Goal: Task Accomplishment & Management: Use online tool/utility

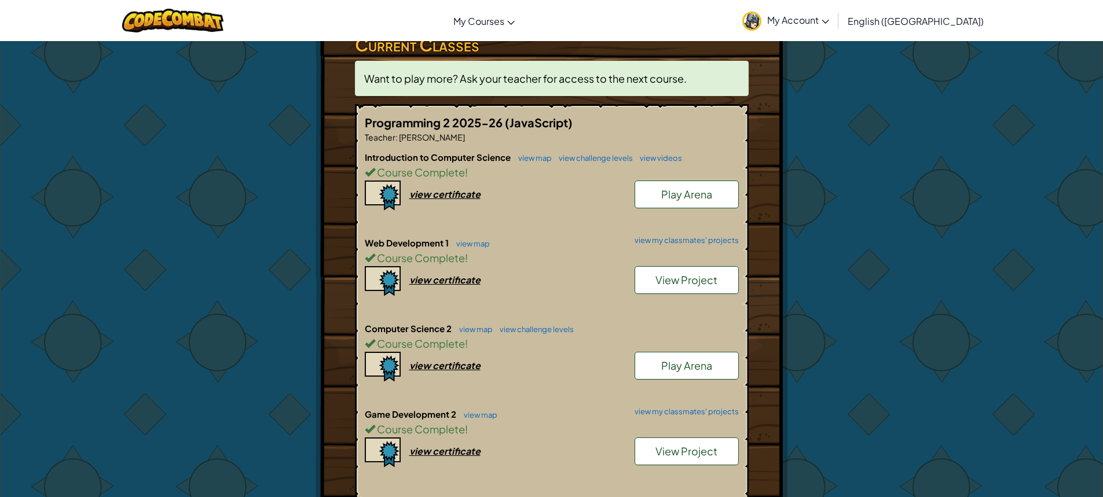
scroll to position [232, 0]
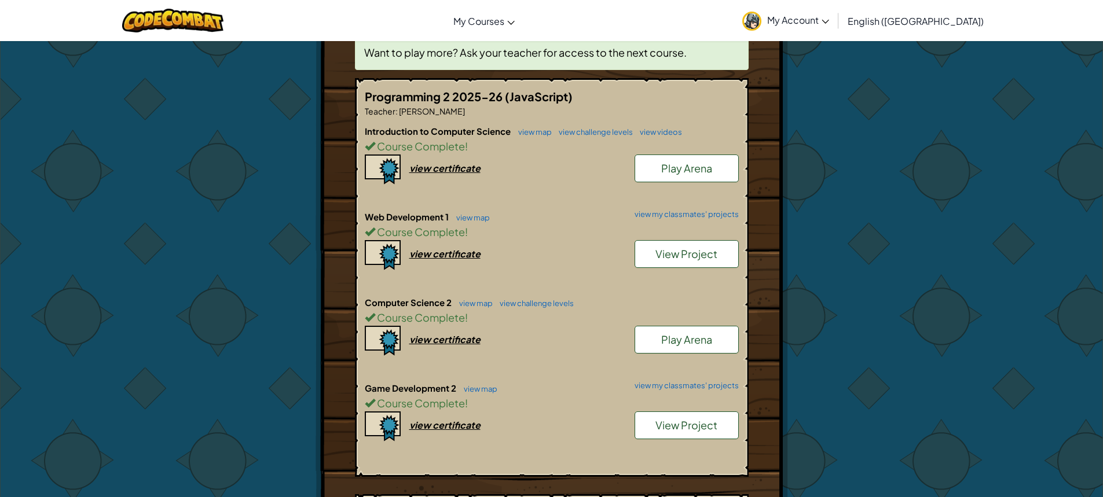
click at [655, 423] on link "View Project" at bounding box center [687, 426] width 104 height 28
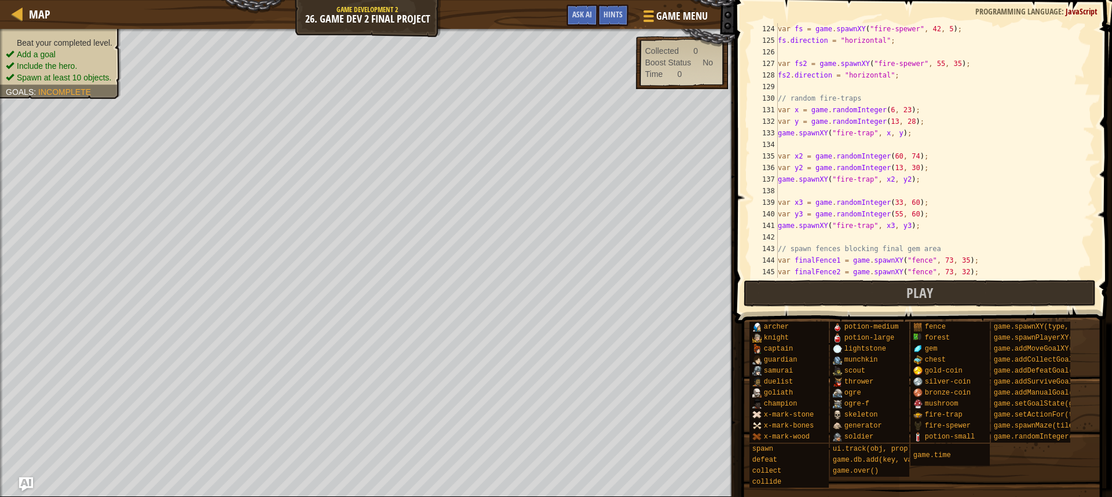
scroll to position [1425, 0]
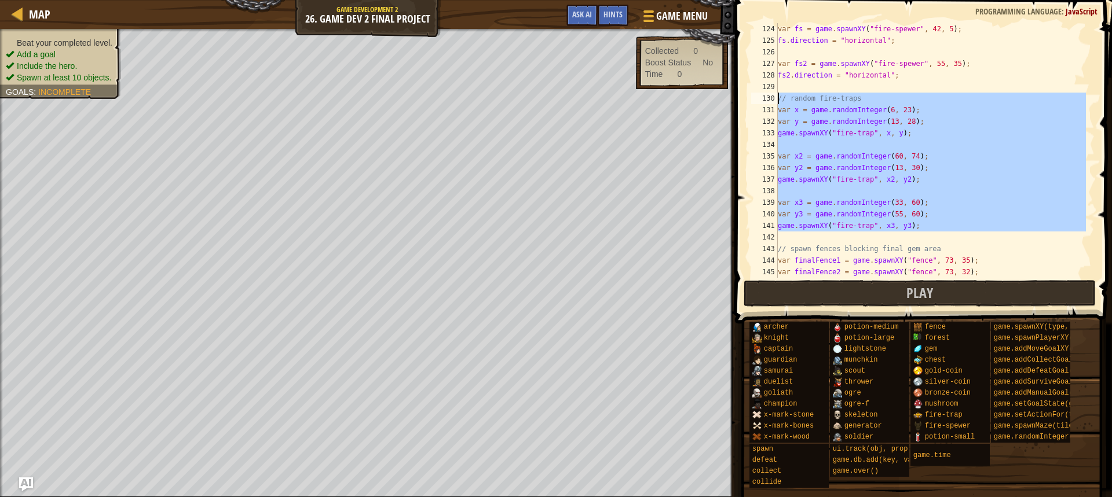
drag, startPoint x: 905, startPoint y: 219, endPoint x: 777, endPoint y: 98, distance: 176.6
click at [777, 98] on div "124 125 126 127 128 129 130 131 132 133 134 135 136 137 138 139 140 141 142 143…" at bounding box center [922, 150] width 346 height 255
click at [927, 301] on span "Play" at bounding box center [919, 293] width 27 height 19
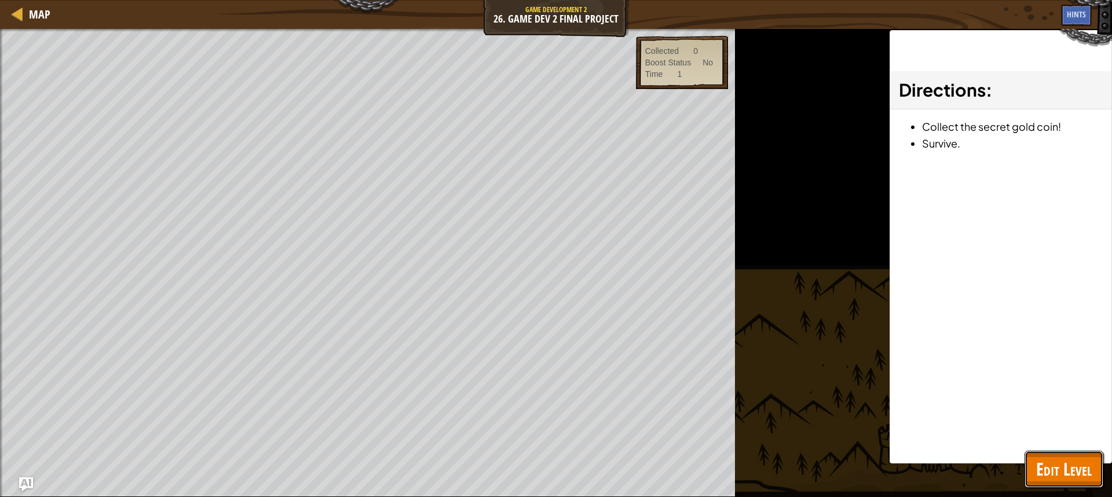
click at [1050, 469] on span "Edit Level" at bounding box center [1064, 470] width 56 height 24
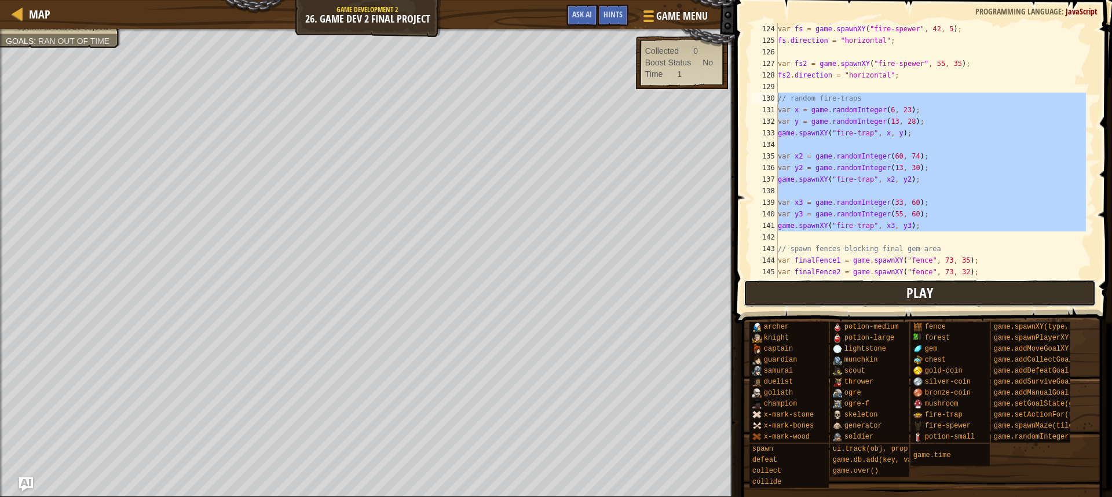
click at [916, 298] on span "Play" at bounding box center [919, 293] width 27 height 19
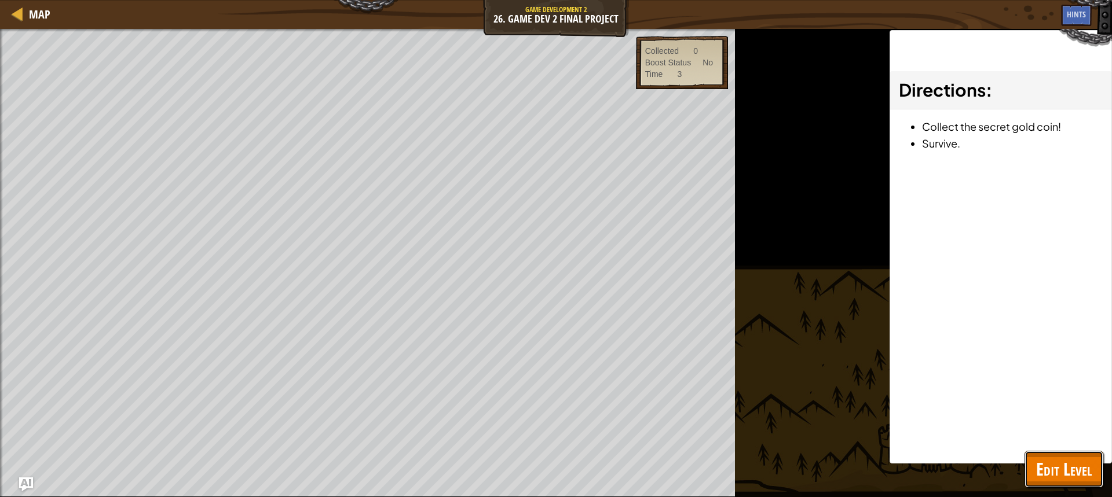
click at [1047, 469] on span "Edit Level" at bounding box center [1064, 470] width 56 height 24
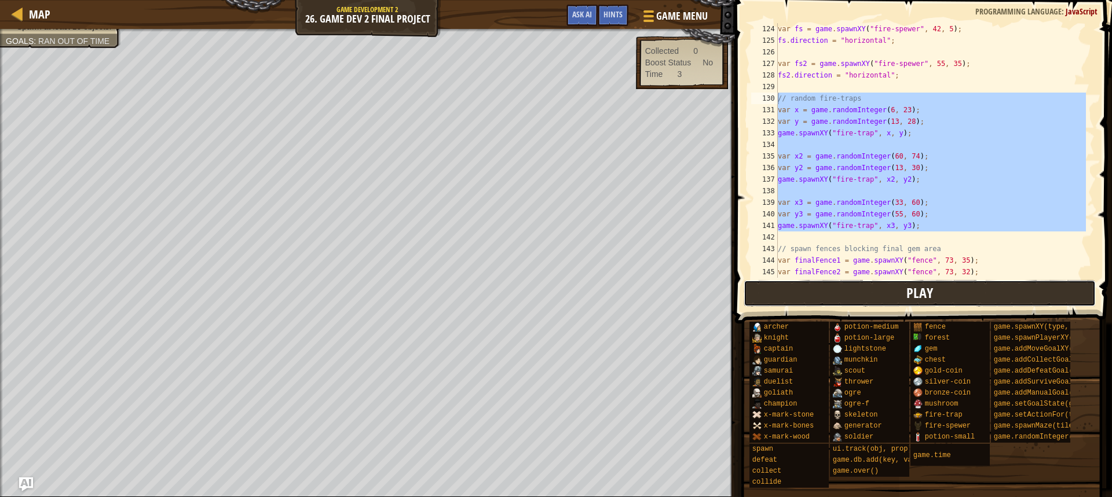
click at [865, 302] on button "Play" at bounding box center [920, 293] width 352 height 27
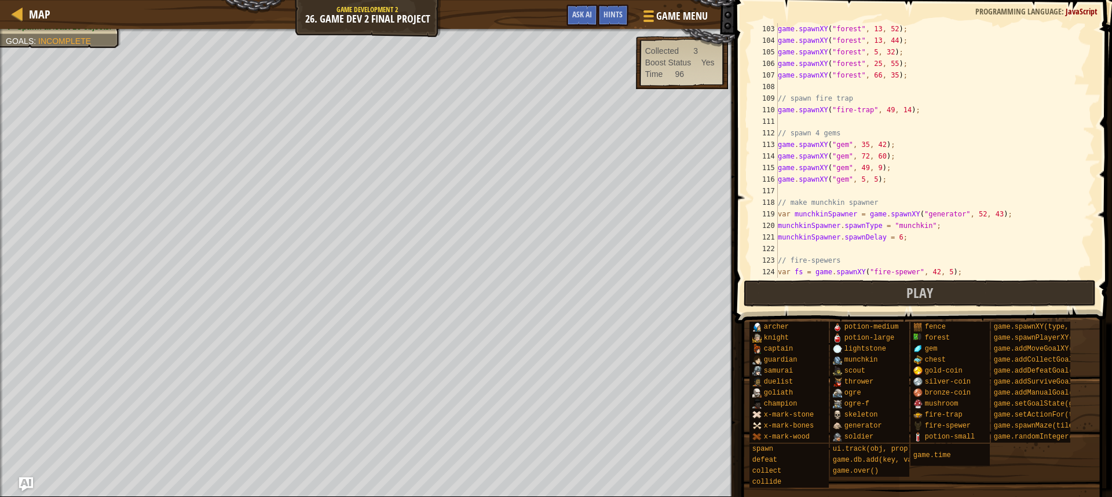
scroll to position [1251, 0]
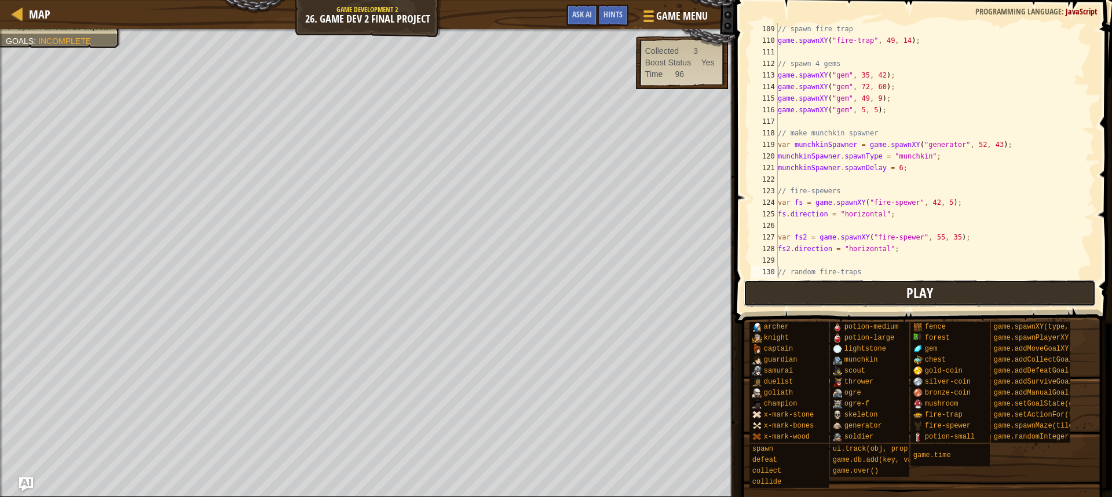
click at [881, 290] on button "Play" at bounding box center [920, 293] width 352 height 27
click at [843, 284] on button "Play" at bounding box center [920, 293] width 352 height 27
click at [830, 283] on button "Play" at bounding box center [920, 293] width 352 height 27
click at [976, 304] on button "Play" at bounding box center [920, 293] width 352 height 27
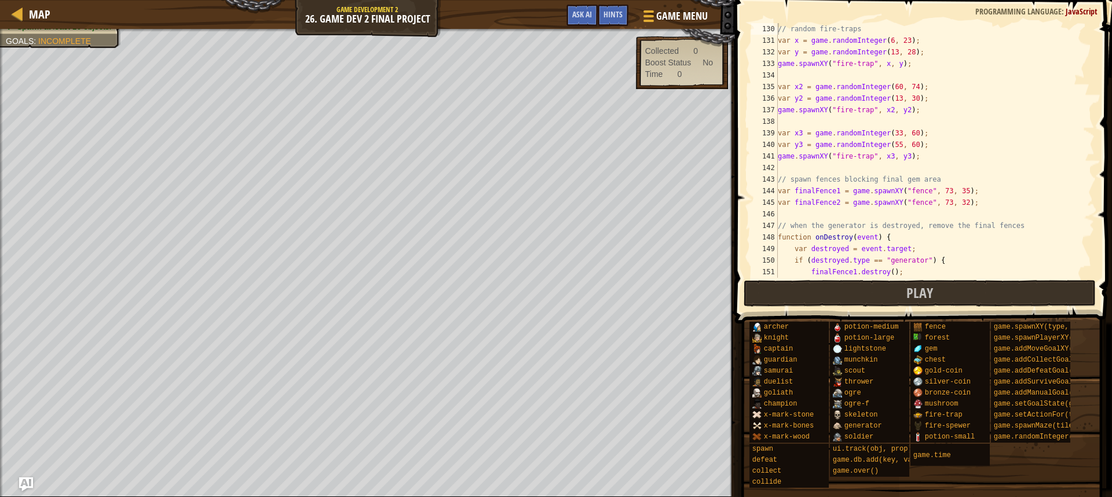
scroll to position [1459, 0]
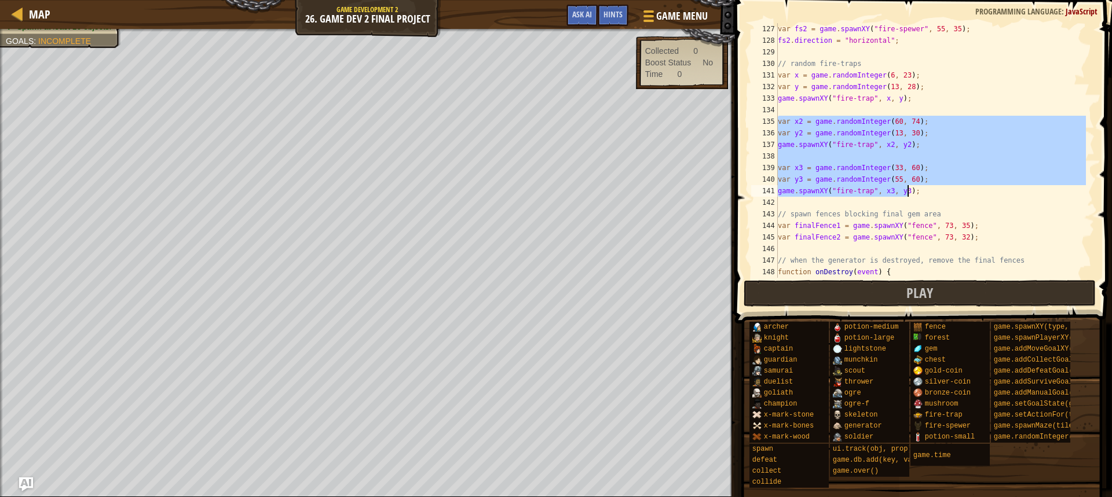
drag, startPoint x: 778, startPoint y: 122, endPoint x: 930, endPoint y: 188, distance: 164.9
click at [930, 188] on div "var fs2 = game . spawnXY ( "fire-spewer" , 55 , 35 ) ; fs2 . direction = "horiz…" at bounding box center [930, 162] width 310 height 278
type textarea "var y3 = game.randomInteger(55, 60); game.spawnXY("fire-trap", x3, y3);"
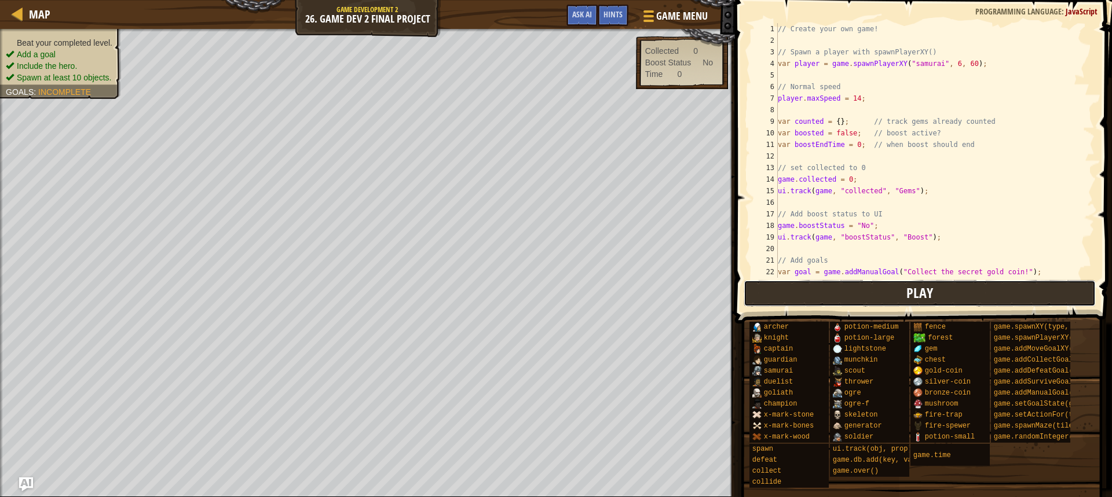
click at [904, 289] on button "Play" at bounding box center [920, 293] width 352 height 27
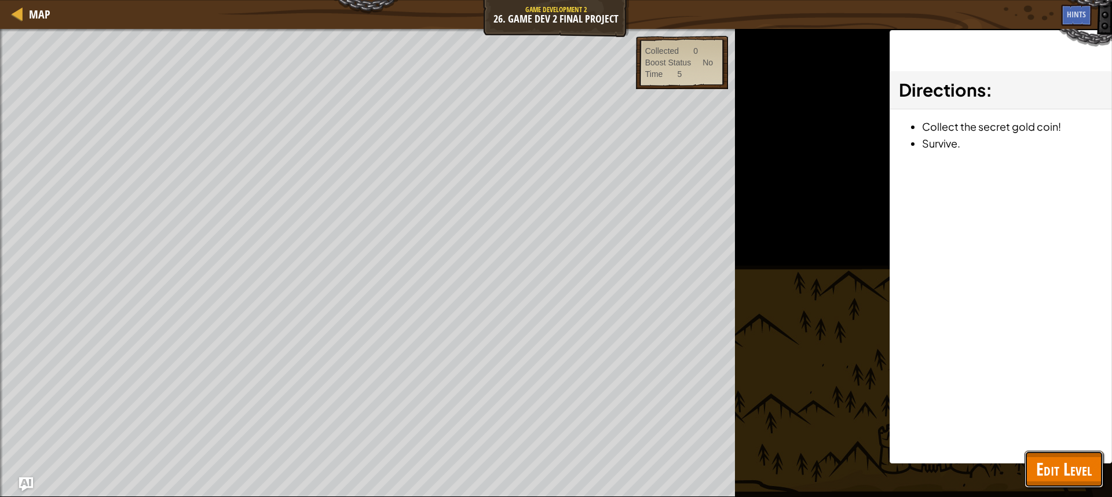
click at [1041, 463] on span "Edit Level" at bounding box center [1064, 470] width 56 height 24
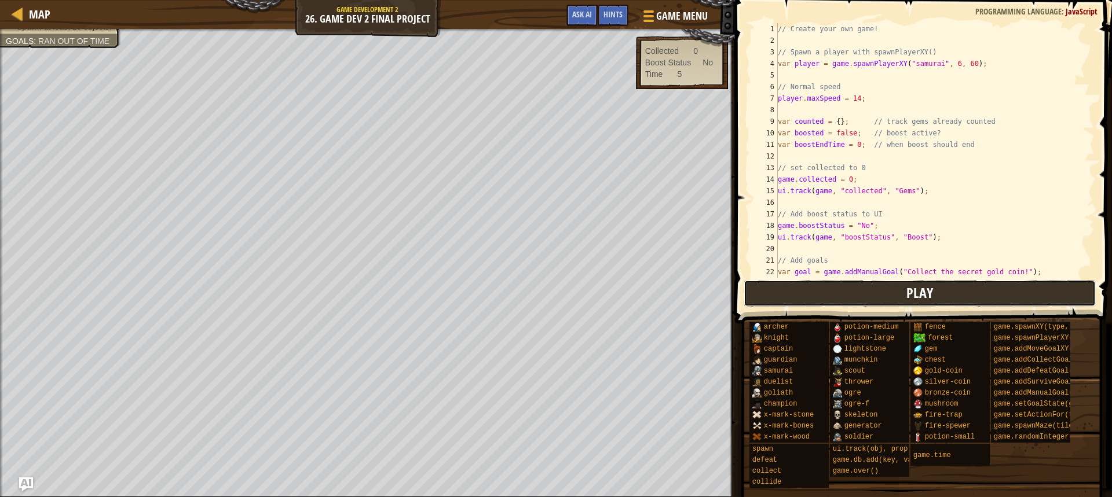
click at [902, 297] on button "Play" at bounding box center [920, 293] width 352 height 27
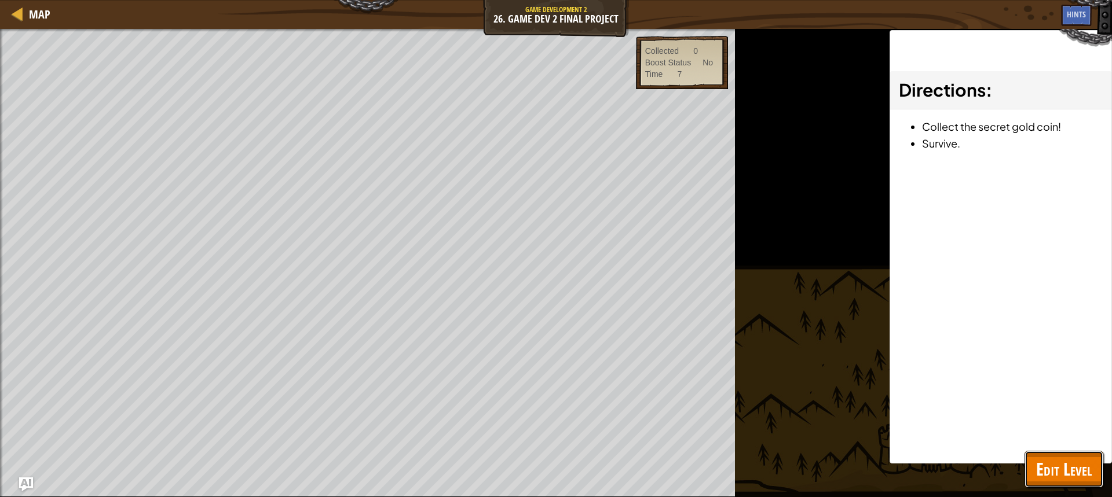
click at [1042, 473] on span "Edit Level" at bounding box center [1064, 470] width 56 height 24
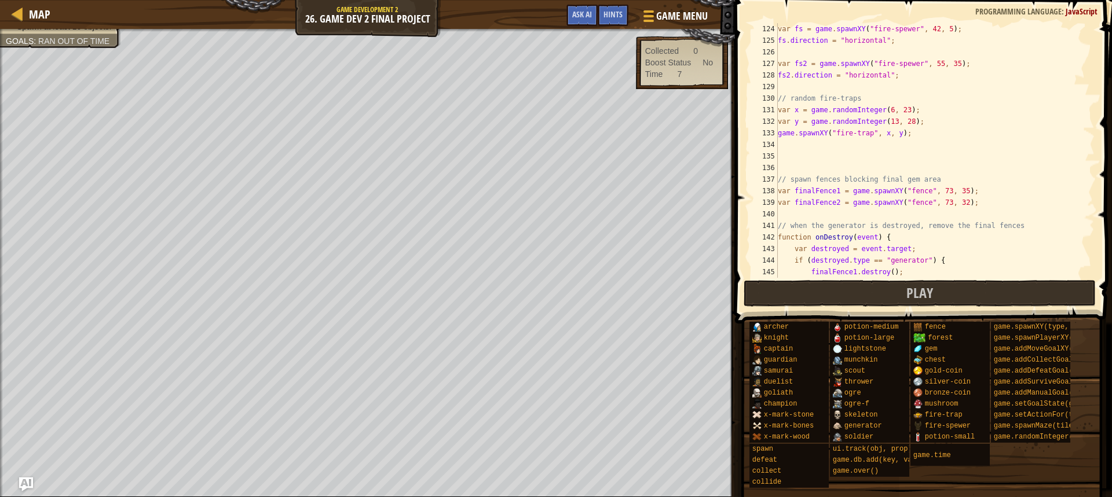
scroll to position [1425, 0]
type textarea "game.spawnXY("fire-trap", x, y);"
click at [954, 137] on div "var fs = game . spawnXY ( "fire-spewer" , 42 , 5 ) ; fs . direction = "horizont…" at bounding box center [930, 162] width 310 height 278
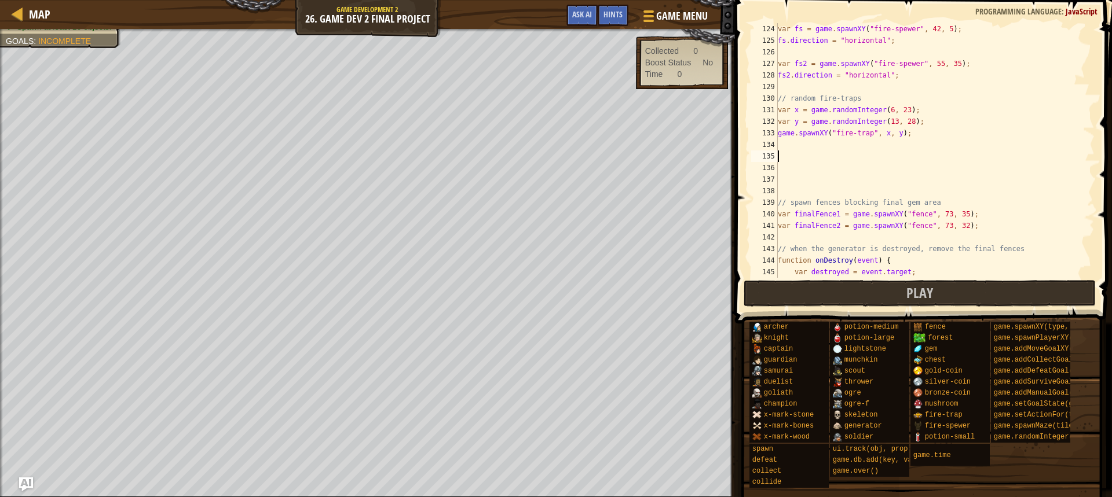
paste textarea "game.spawnXY("fire-trap", x3, y3);"
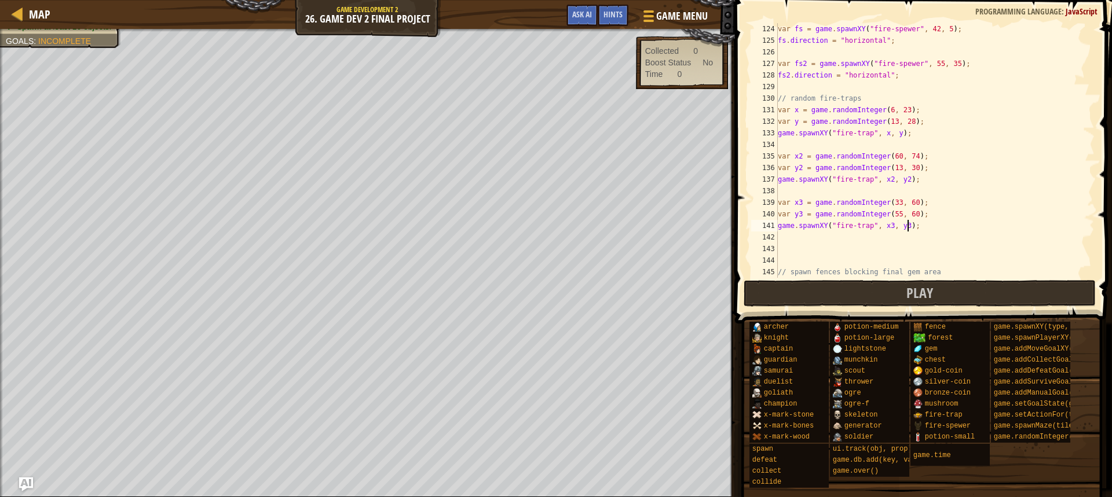
click at [957, 133] on div "var fs = game . spawnXY ( "fire-spewer" , 42 , 5 ) ; fs . direction = "horizont…" at bounding box center [930, 162] width 310 height 278
click at [884, 109] on div "var fs = game . spawnXY ( "fire-spewer" , 42 , 5 ) ; fs . direction = "horizont…" at bounding box center [930, 162] width 310 height 278
click at [880, 110] on div "var fs = game . spawnXY ( "fire-spewer" , 42 , 5 ) ; fs . direction = "horizont…" at bounding box center [930, 162] width 310 height 278
type textarea "var x = game.randomInteger(1, 23);"
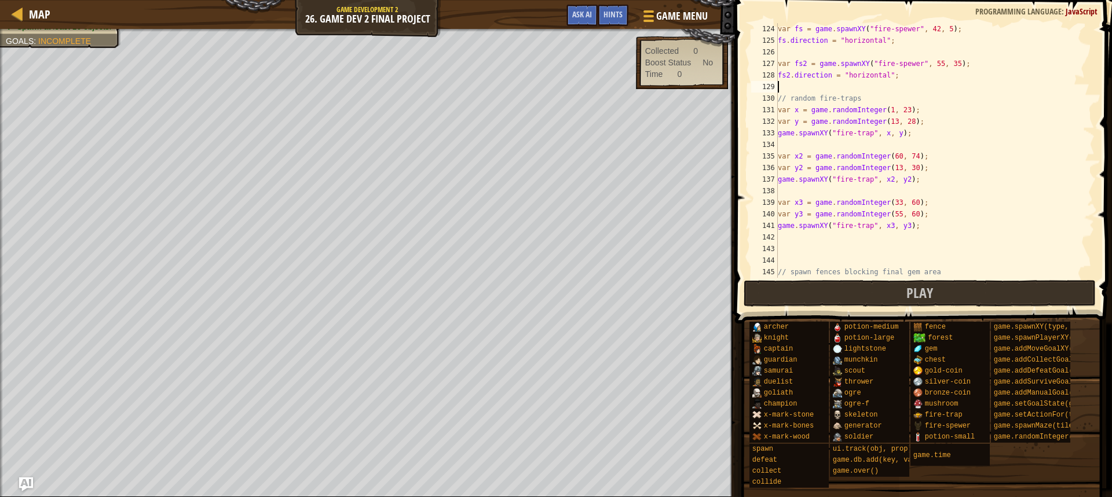
click at [1035, 82] on div "var fs = game . spawnXY ( "fire-spewer" , 42 , 5 ) ; fs . direction = "horizont…" at bounding box center [930, 162] width 310 height 278
drag, startPoint x: 888, startPoint y: 123, endPoint x: 882, endPoint y: 126, distance: 6.5
click at [882, 126] on div "var fs = game . spawnXY ( "fire-spewer" , 42 , 5 ) ; fs . direction = "horizont…" at bounding box center [930, 162] width 310 height 278
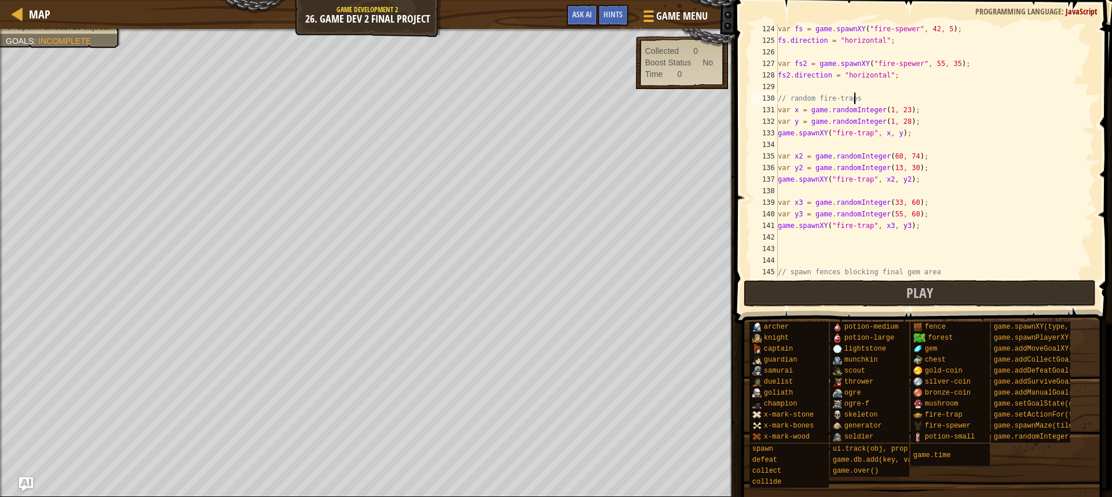
click at [987, 94] on div "var fs = game . spawnXY ( "fire-spewer" , 42 , 5 ) ; fs . direction = "horizont…" at bounding box center [930, 162] width 310 height 278
click at [917, 287] on span "Play" at bounding box center [919, 293] width 27 height 19
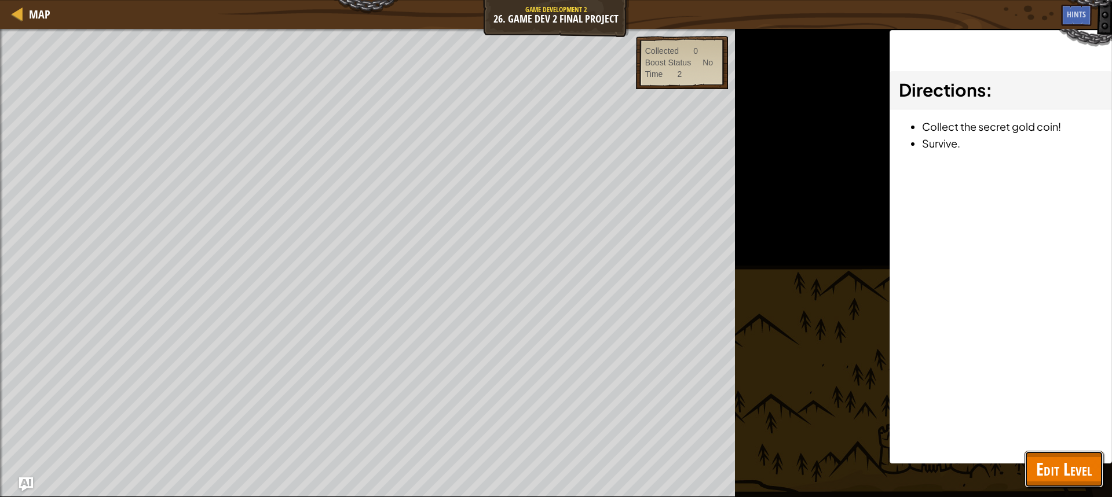
click at [1071, 475] on span "Edit Level" at bounding box center [1064, 470] width 56 height 24
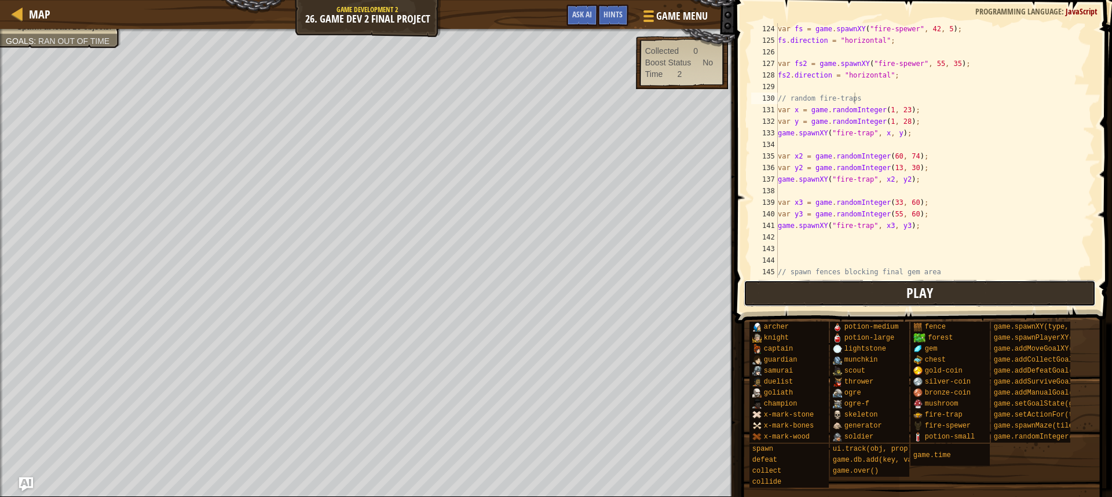
click at [890, 292] on button "Play" at bounding box center [920, 293] width 352 height 27
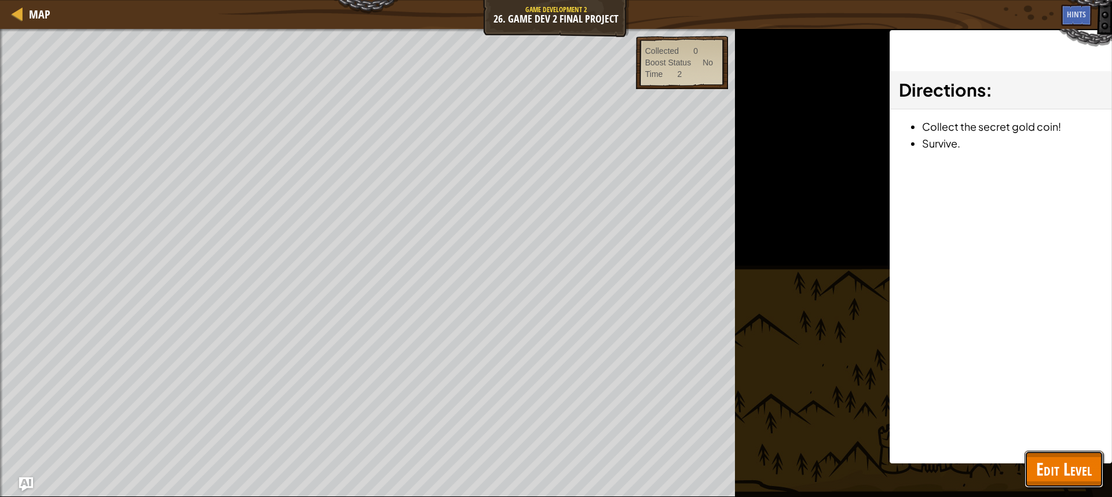
click at [1067, 460] on span "Edit Level" at bounding box center [1064, 470] width 56 height 24
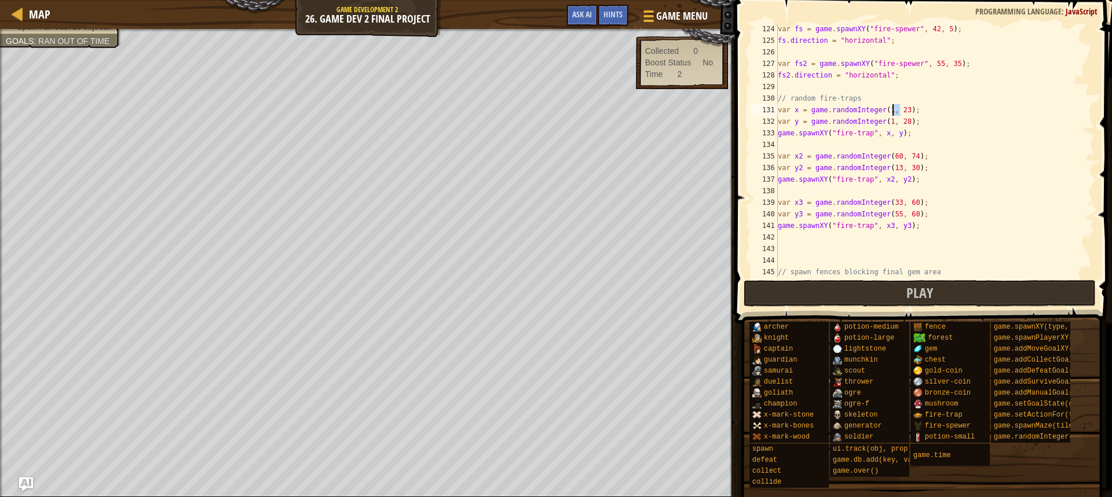
drag, startPoint x: 901, startPoint y: 110, endPoint x: 894, endPoint y: 111, distance: 7.0
click at [894, 111] on div "var fs = game . spawnXY ( "fire-spewer" , 42 , 5 ) ; fs . direction = "horizont…" at bounding box center [930, 162] width 310 height 278
type textarea "var x = game.randomInteger(1, 2);"
click at [1026, 82] on div "var fs = game . spawnXY ( "fire-spewer" , 42 , 5 ) ; fs . direction = "horizont…" at bounding box center [930, 162] width 310 height 278
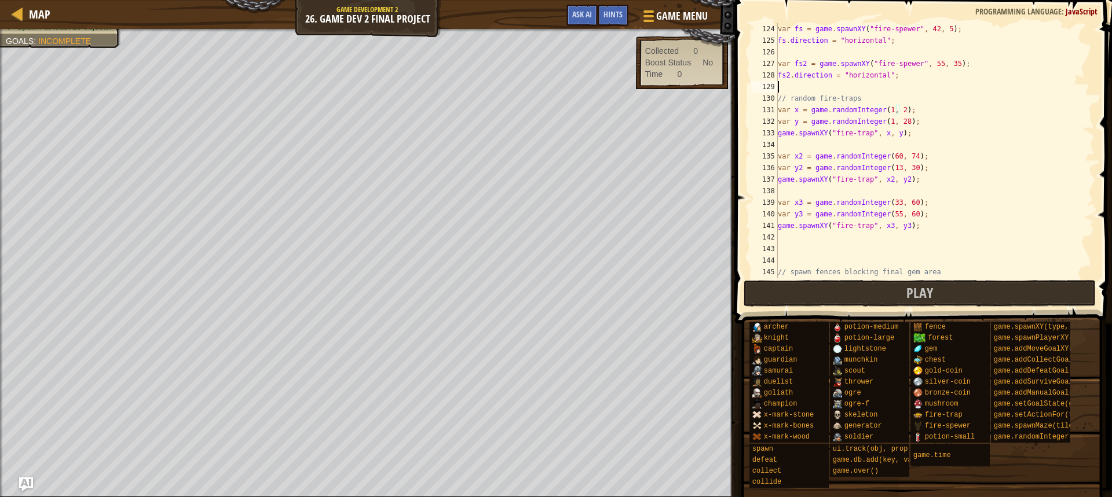
scroll to position [5, 0]
click at [942, 287] on button "Play" at bounding box center [920, 293] width 352 height 27
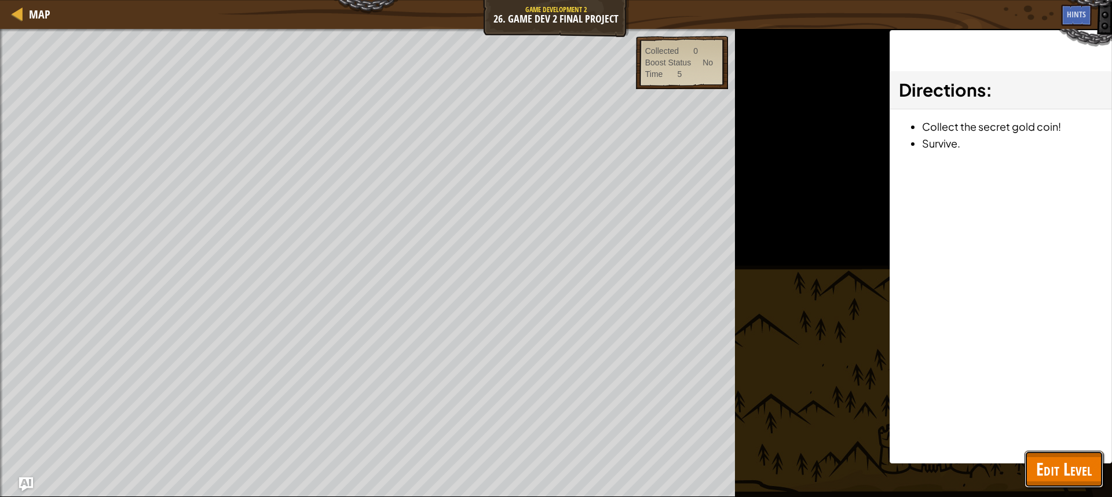
click at [1058, 459] on span "Edit Level" at bounding box center [1064, 470] width 56 height 24
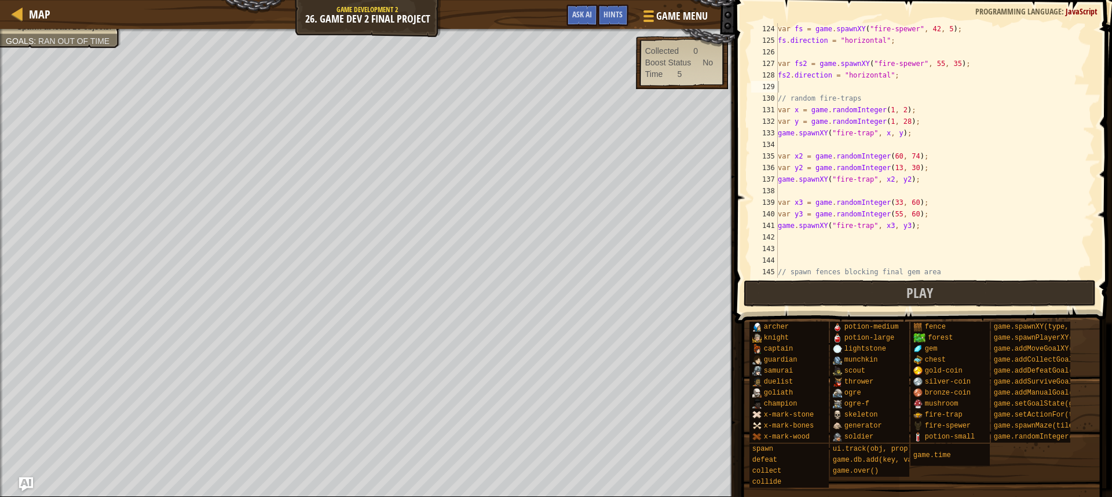
click at [883, 111] on div "var fs = game . spawnXY ( "fire-spewer" , 42 , 5 ) ; fs . direction = "horizont…" at bounding box center [930, 162] width 310 height 278
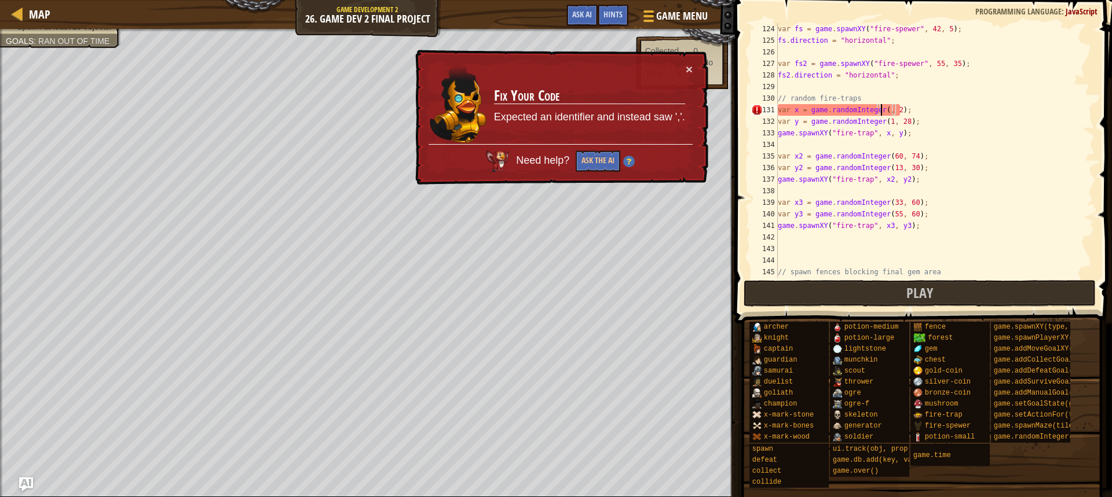
scroll to position [5, 9]
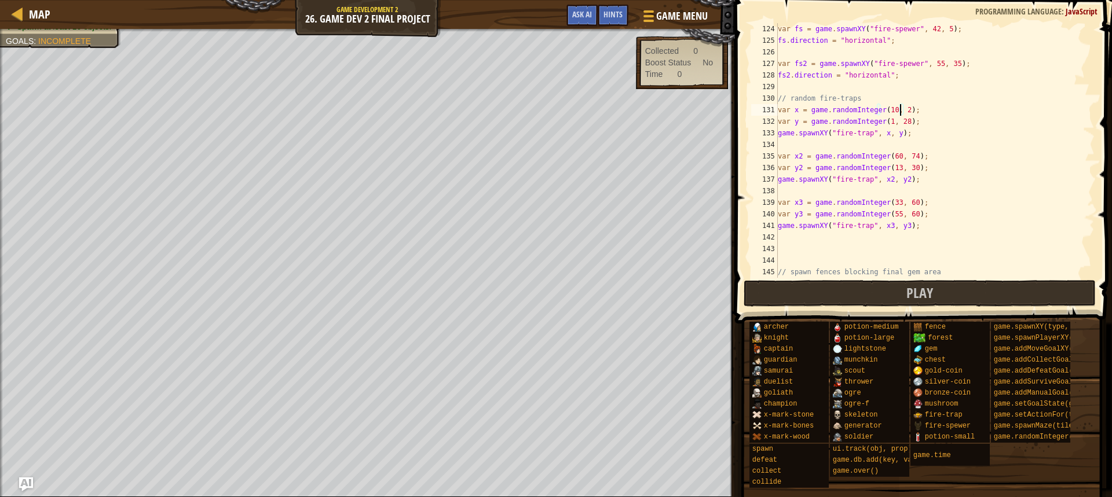
click at [899, 111] on div "var fs = game . spawnXY ( "fire-spewer" , 42 , 5 ) ; fs . direction = "horizont…" at bounding box center [930, 162] width 310 height 278
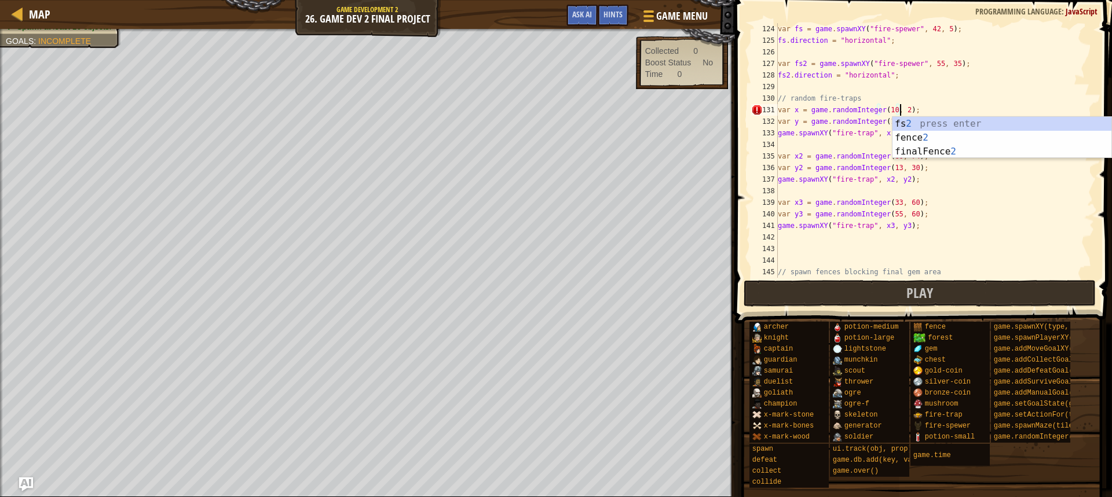
scroll to position [5, 10]
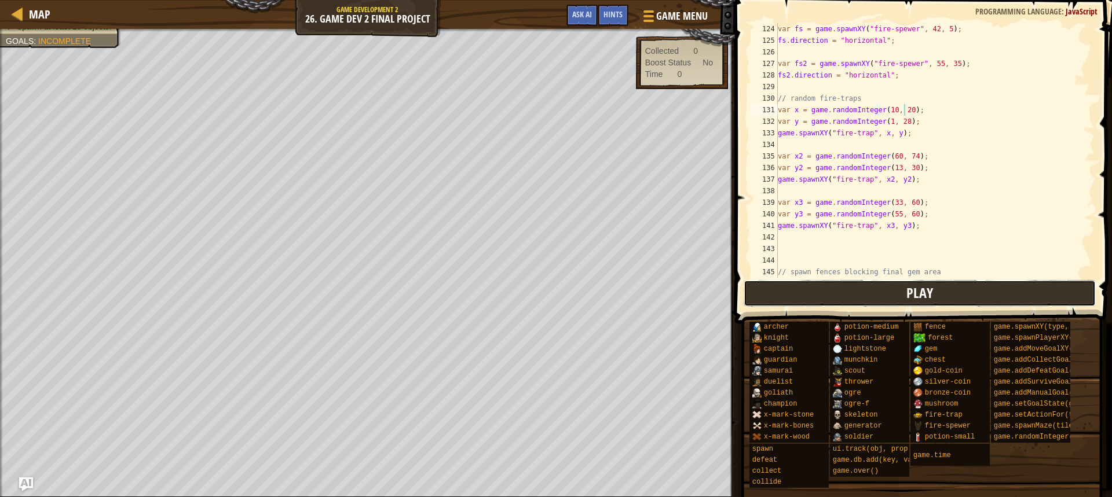
click at [935, 291] on button "Play" at bounding box center [920, 293] width 352 height 27
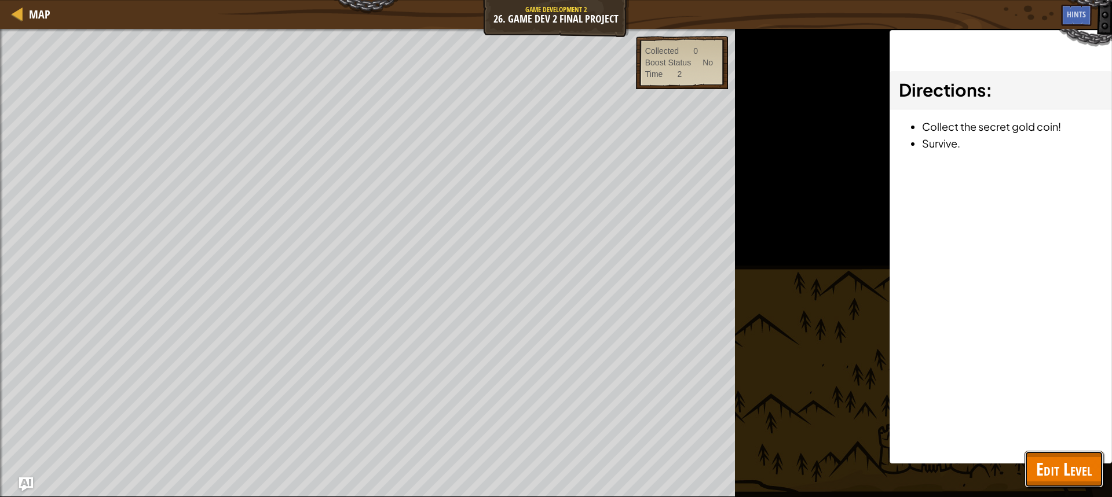
click at [1059, 464] on span "Edit Level" at bounding box center [1064, 470] width 56 height 24
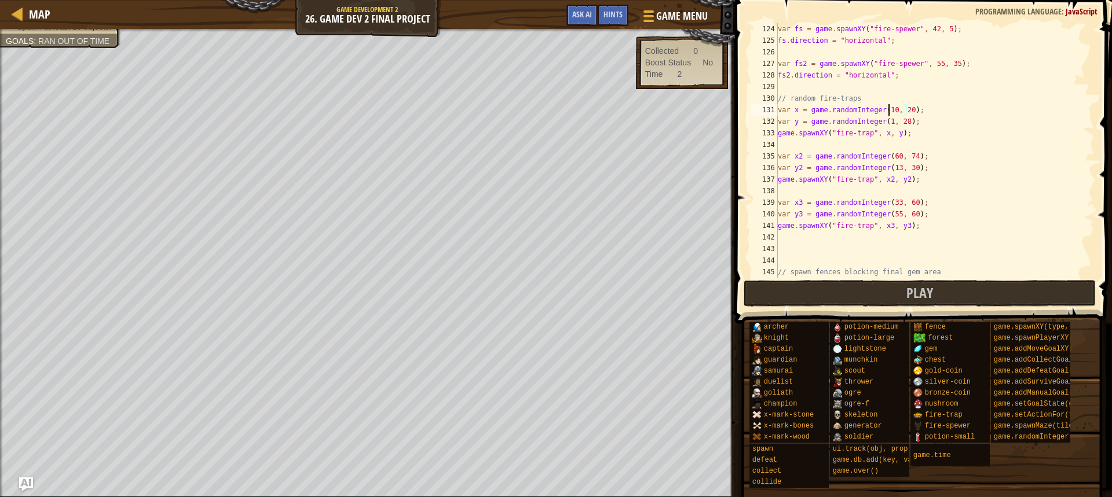
click at [888, 113] on div "var fs = game . spawnXY ( "fire-spewer" , 42 , 5 ) ; fs . direction = "horizont…" at bounding box center [930, 162] width 310 height 278
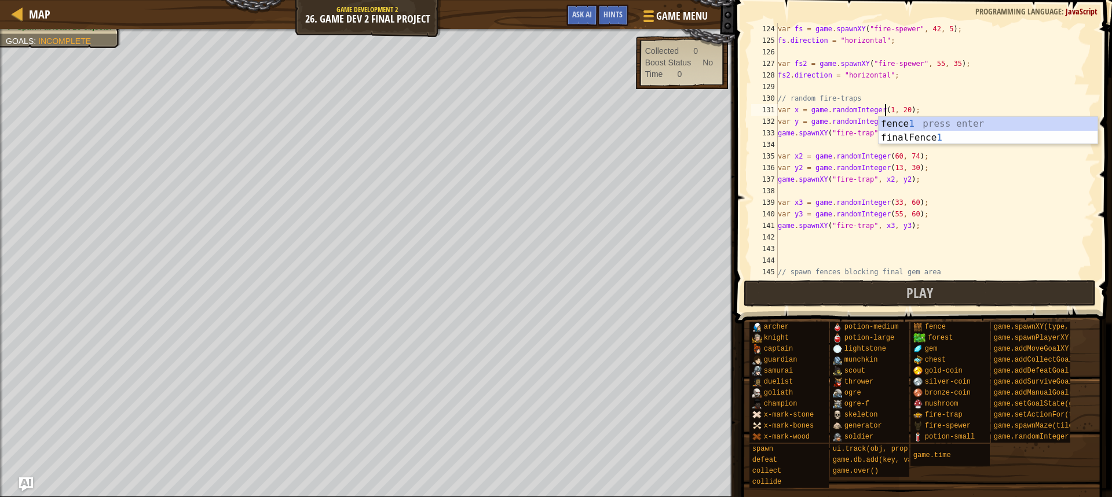
scroll to position [5, 9]
click at [930, 100] on div "var fs = game . spawnXY ( "fire-spewer" , 42 , 5 ) ; fs . direction = "horizont…" at bounding box center [930, 162] width 310 height 278
click at [884, 112] on div "var fs = game . spawnXY ( "fire-spewer" , 42 , 5 ) ; fs . direction = "horizont…" at bounding box center [930, 162] width 310 height 278
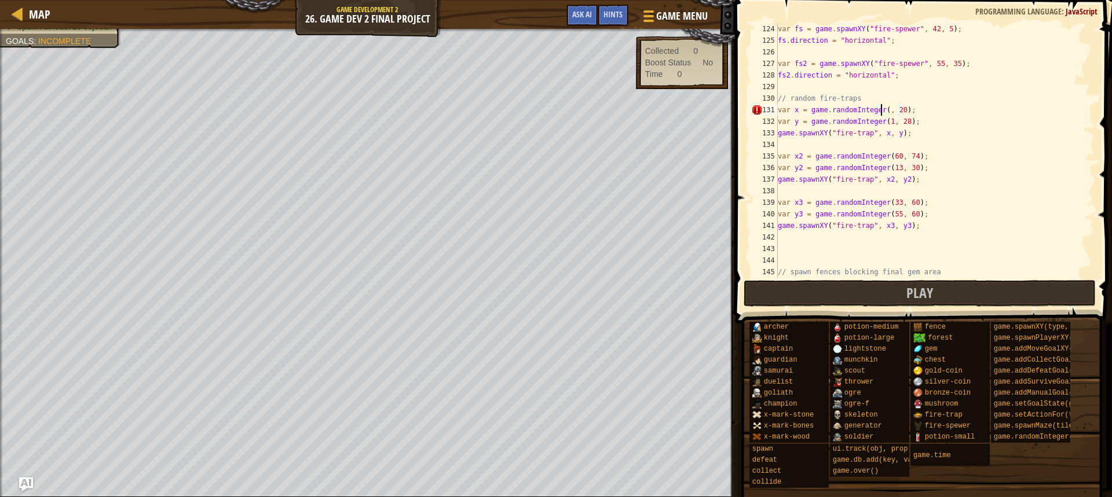
scroll to position [5, 9]
click at [941, 156] on div "var fs = game . spawnXY ( "fire-spewer" , 42 , 5 ) ; fs . direction = "horizont…" at bounding box center [930, 162] width 310 height 278
click at [883, 124] on div "var fs = game . spawnXY ( "fire-spewer" , 42 , 5 ) ; fs . direction = "horizont…" at bounding box center [930, 162] width 310 height 278
click at [884, 125] on div "var fs = game . spawnXY ( "fire-spewer" , 42 , 5 ) ; fs . direction = "horizont…" at bounding box center [930, 162] width 310 height 278
click at [1048, 68] on div "var fs = game . spawnXY ( "fire-spewer" , 42 , 5 ) ; fs . direction = "horizont…" at bounding box center [930, 162] width 310 height 278
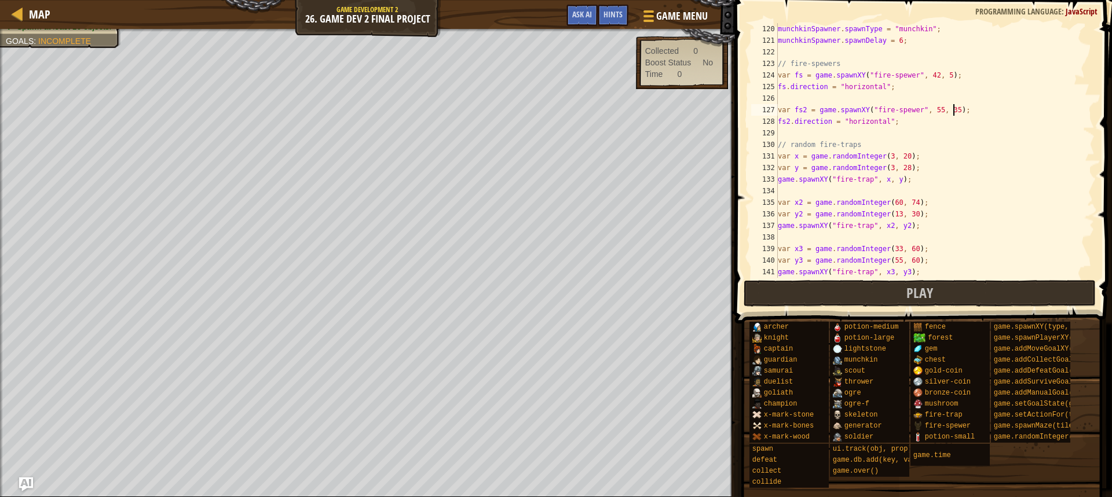
scroll to position [1378, 0]
click at [885, 155] on div "munchkinSpawner . spawnType = "munchkin" ; munchkinSpawner . spawnDelay = 6 ; /…" at bounding box center [930, 162] width 310 height 278
click at [902, 156] on div "munchkinSpawner . spawnType = "munchkin" ; munchkinSpawner . spawnDelay = 6 ; /…" at bounding box center [930, 162] width 310 height 278
click at [885, 164] on div "munchkinSpawner . spawnType = "munchkin" ; munchkinSpawner . spawnDelay = 6 ; /…" at bounding box center [930, 162] width 310 height 278
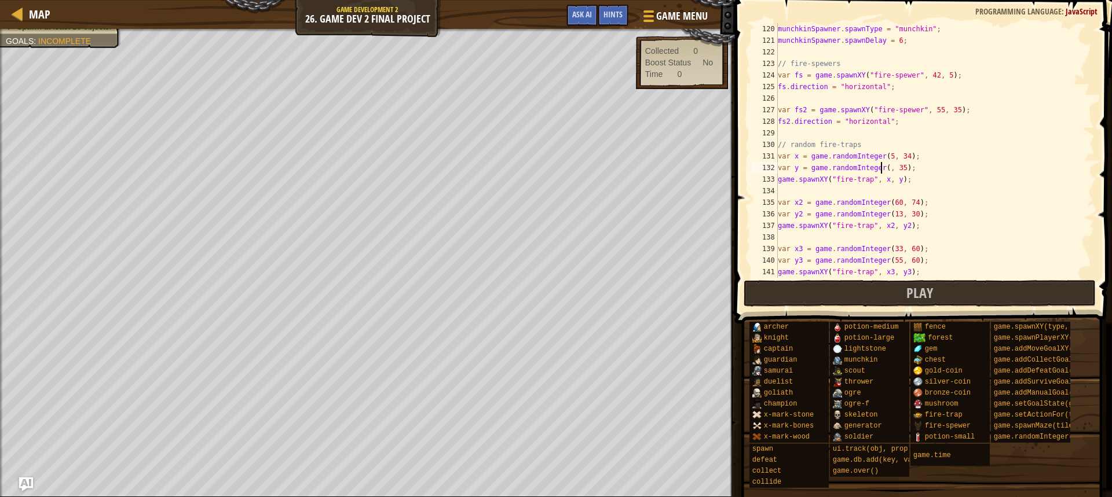
scroll to position [5, 9]
drag, startPoint x: 900, startPoint y: 171, endPoint x: 893, endPoint y: 171, distance: 6.9
click at [893, 171] on div "munchkinSpawner . spawnType = "munchkin" ; munchkinSpawner . spawnDelay = 6 ; /…" at bounding box center [930, 162] width 310 height 278
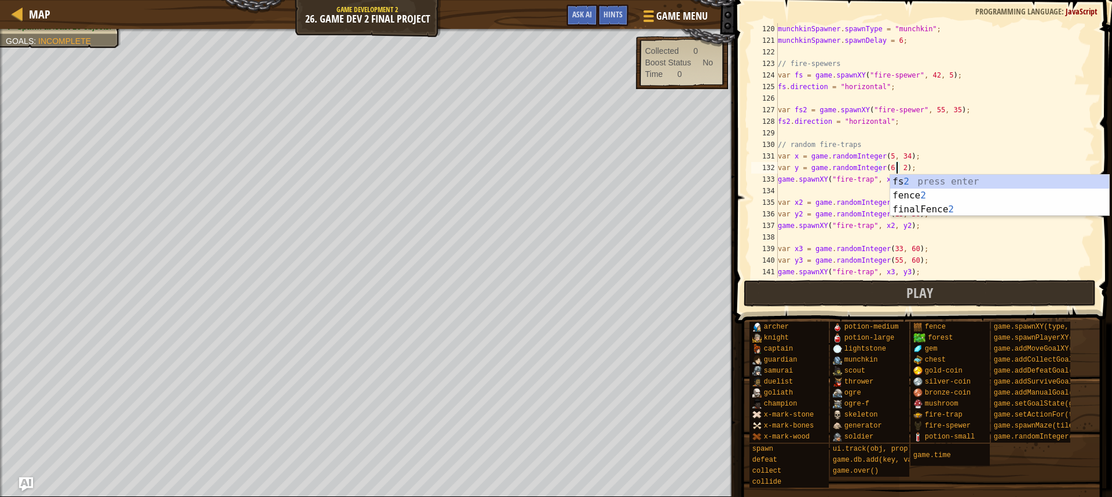
type textarea "var y = game.randomInteger(6, 28);"
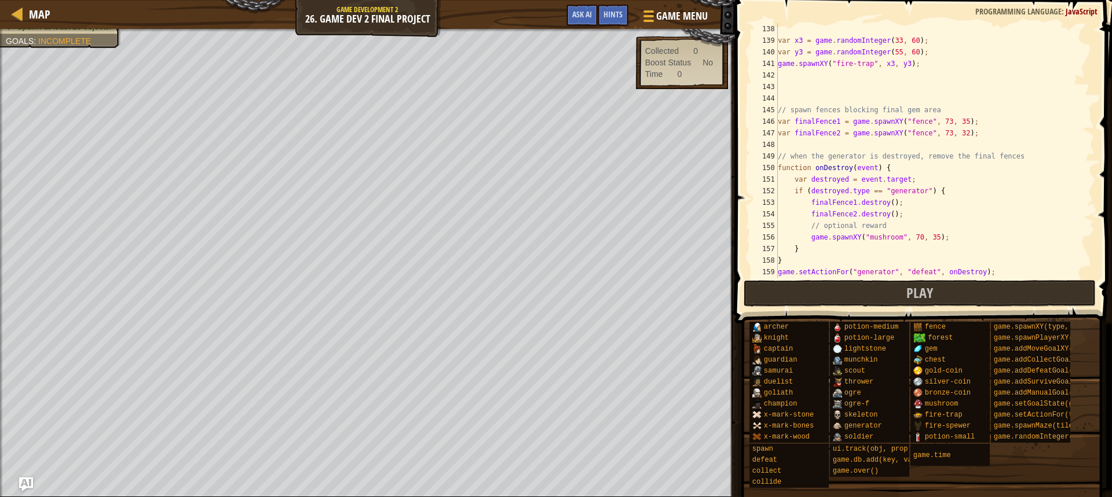
scroll to position [1622, 0]
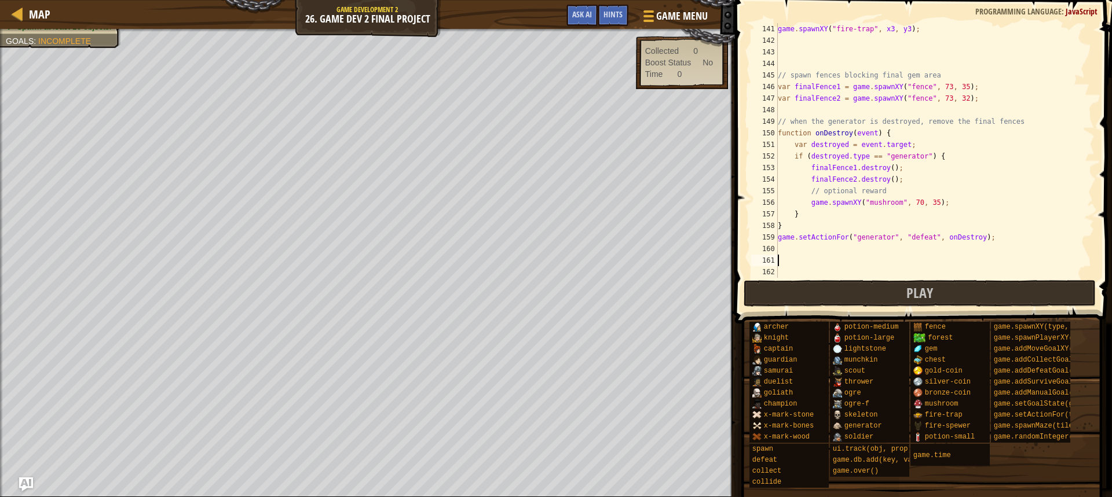
click at [906, 256] on div "game . spawnXY ( "fire-trap" , x3 , y3 ) ; // spawn fences blocking final gem a…" at bounding box center [930, 162] width 310 height 278
click at [818, 292] on button "Play" at bounding box center [920, 293] width 352 height 27
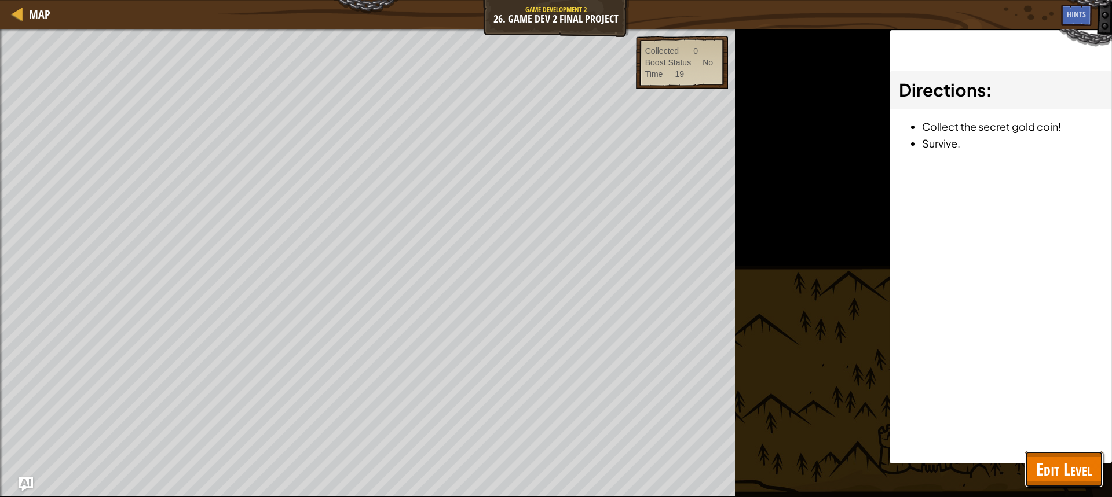
click at [1065, 482] on button "Edit Level" at bounding box center [1064, 469] width 79 height 37
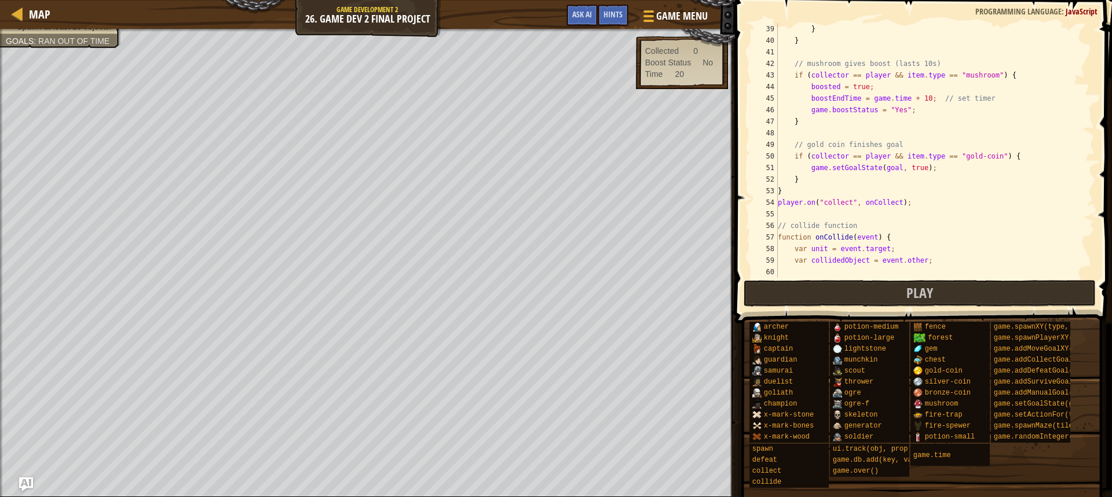
scroll to position [440, 0]
click at [839, 283] on button "Play" at bounding box center [920, 293] width 352 height 27
drag, startPoint x: 899, startPoint y: 302, endPoint x: 872, endPoint y: 303, distance: 26.6
click at [898, 302] on button "Play" at bounding box center [920, 293] width 352 height 27
click at [787, 297] on button "Play" at bounding box center [920, 293] width 352 height 27
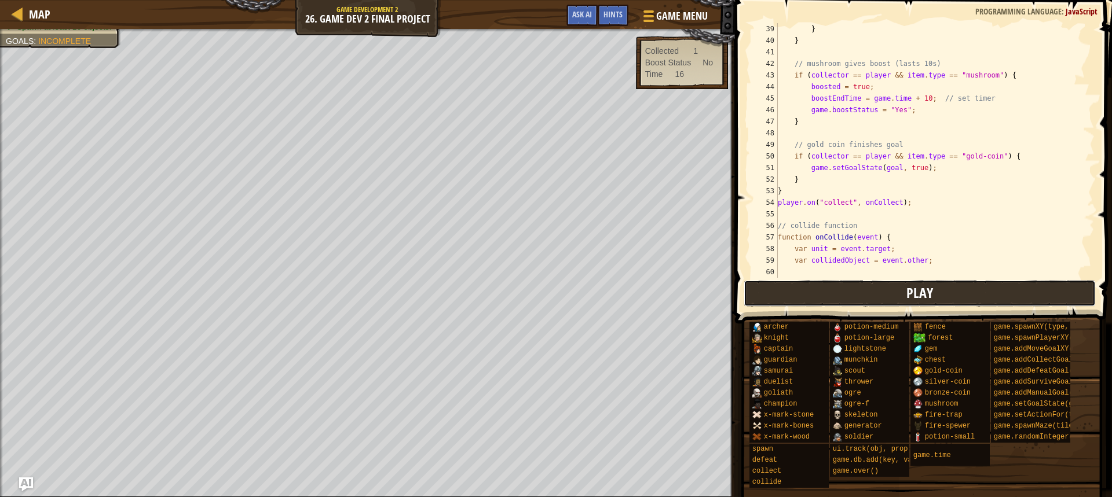
click at [793, 284] on button "Play" at bounding box center [920, 293] width 352 height 27
drag, startPoint x: 782, startPoint y: 287, endPoint x: 773, endPoint y: 286, distance: 9.9
click at [780, 287] on button "Play" at bounding box center [920, 293] width 352 height 27
click at [770, 305] on button "Play" at bounding box center [920, 293] width 352 height 27
click at [815, 301] on button "Play" at bounding box center [920, 293] width 352 height 27
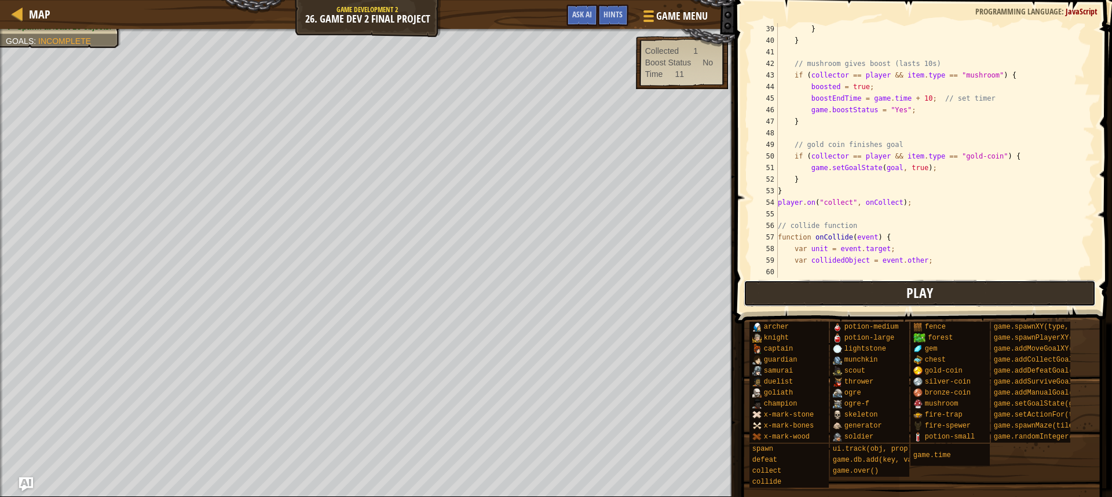
click at [770, 301] on button "Play" at bounding box center [920, 293] width 352 height 27
click at [866, 296] on button "Play" at bounding box center [920, 293] width 352 height 27
click at [759, 297] on button "Play" at bounding box center [920, 293] width 352 height 27
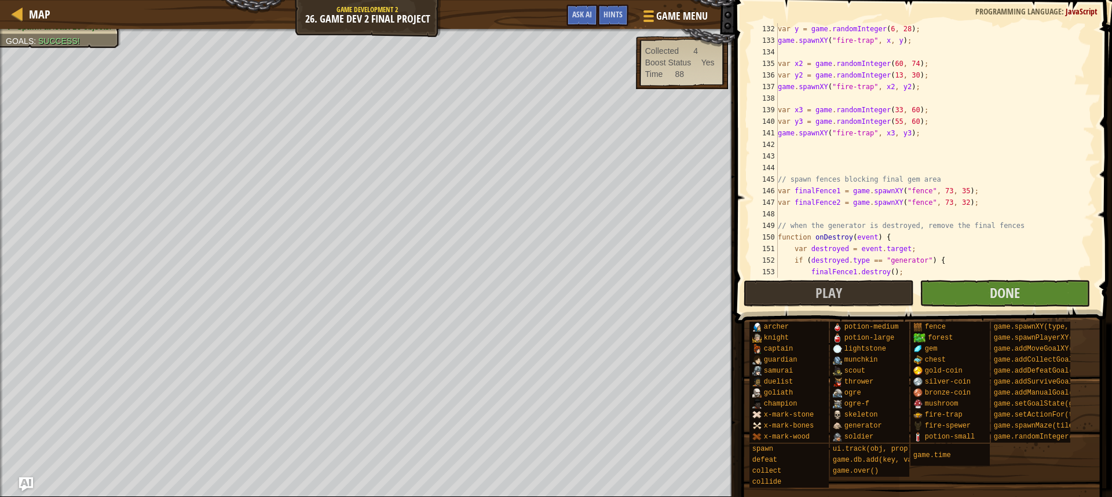
scroll to position [1517, 0]
click at [837, 153] on div "var y = game . randomInteger ( 6 , 28 ) ; game . spawnXY ( "fire-trap" , x , y …" at bounding box center [930, 162] width 310 height 278
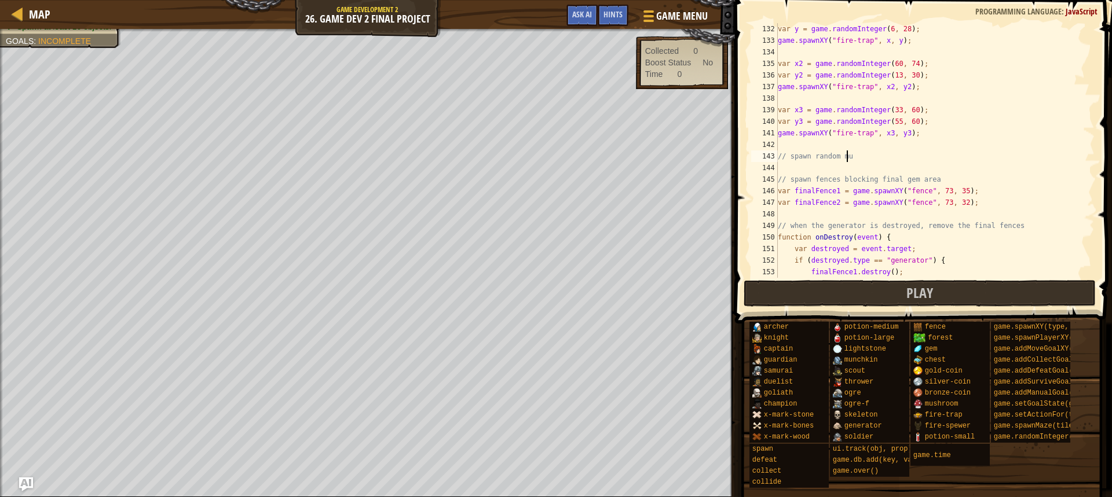
scroll to position [5, 5]
type textarea "// spawn random munchkin"
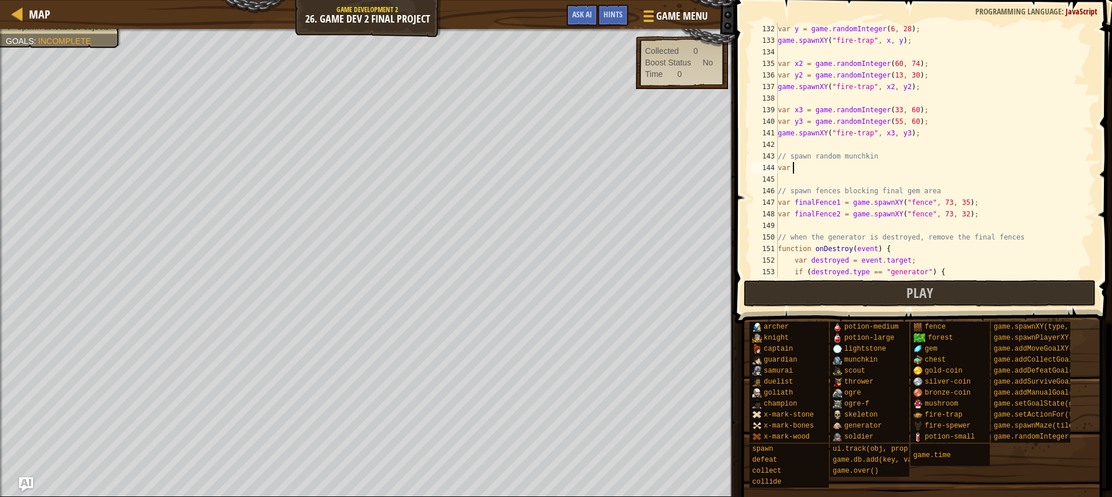
scroll to position [5, 1]
type textarea "var munchx"
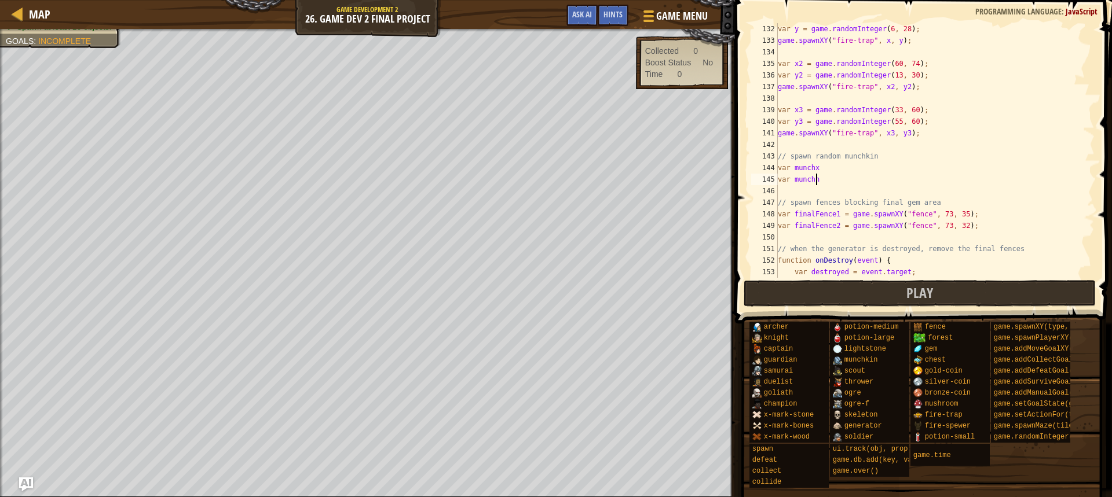
type textarea "var munchy"
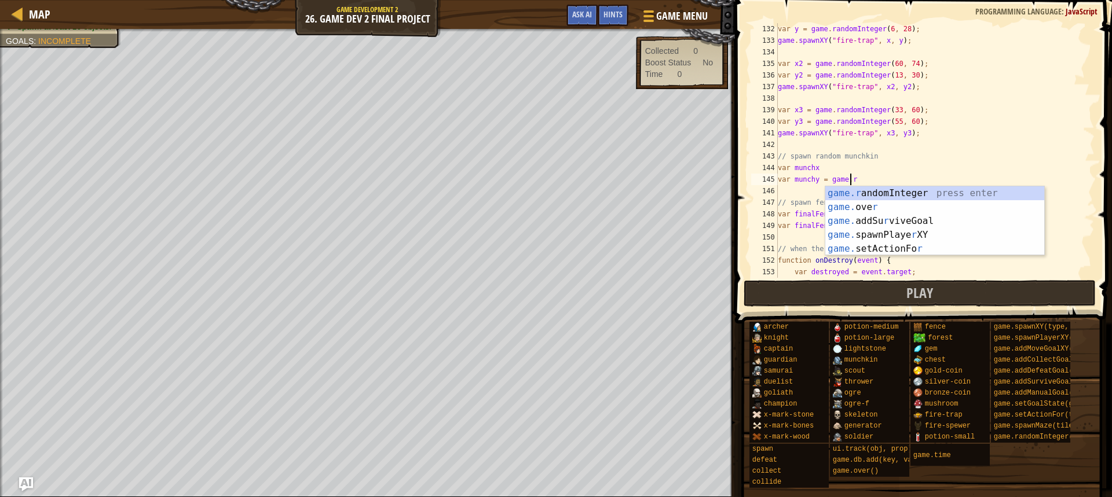
scroll to position [5, 6]
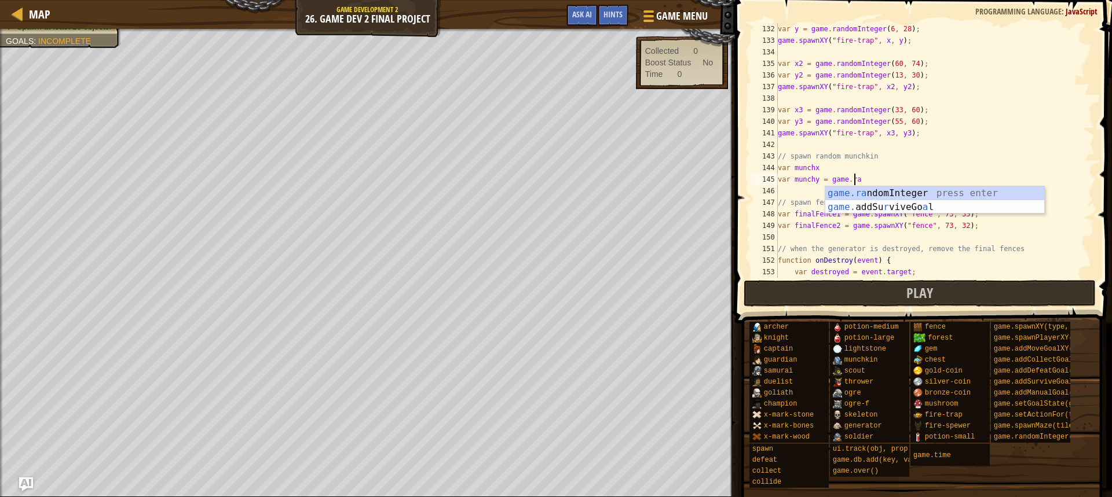
type textarea "var munchy = game.randomInteger(10, 60);;"
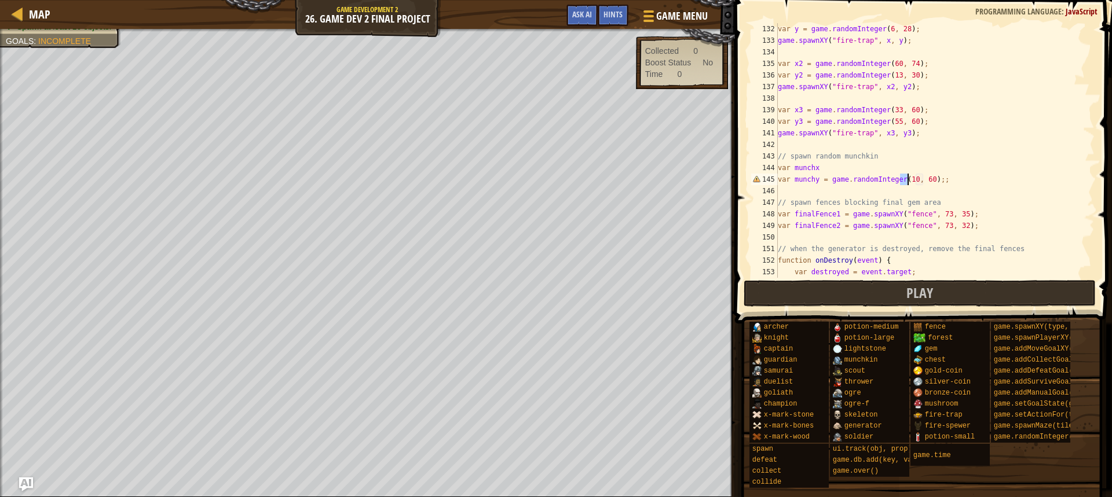
click at [936, 187] on div "var y = game . randomInteger ( 6 , 28 ) ; game . spawnXY ( "fire-trap" , x , y …" at bounding box center [930, 162] width 310 height 278
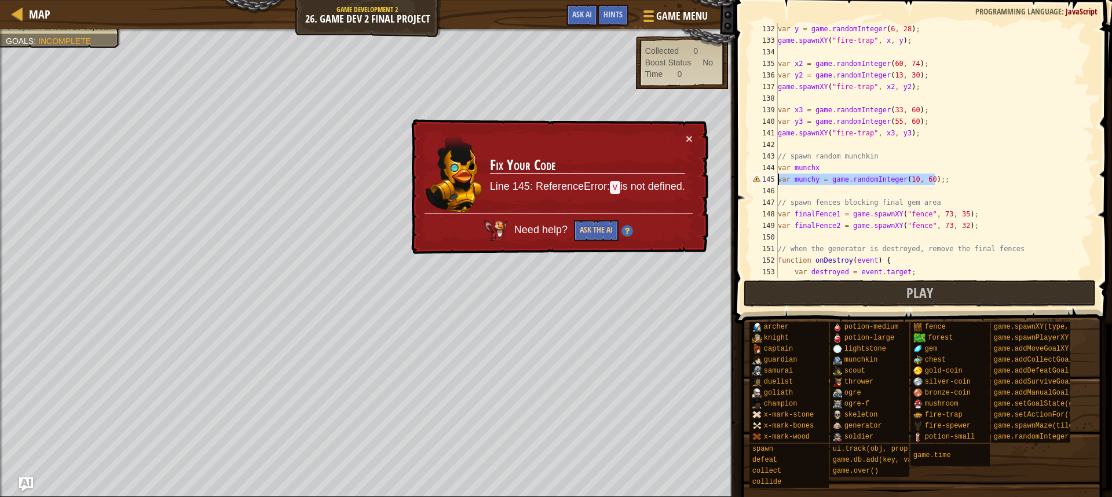
drag, startPoint x: 851, startPoint y: 184, endPoint x: 699, endPoint y: 176, distance: 151.9
click at [699, 176] on div "Map Game Development 2 26. Game Dev 2 Final Project Game Menu Done Hints Ask AI…" at bounding box center [556, 248] width 1112 height 497
click at [821, 181] on div "var y = game . randomInteger ( 6 , 28 ) ; game . spawnXY ( "fire-trap" , x , y …" at bounding box center [930, 150] width 310 height 255
drag, startPoint x: 821, startPoint y: 180, endPoint x: 945, endPoint y: 185, distance: 124.0
click at [945, 185] on div "var y = game . randomInteger ( 6 , 28 ) ; game . spawnXY ( "fire-trap" , x , y …" at bounding box center [930, 162] width 310 height 278
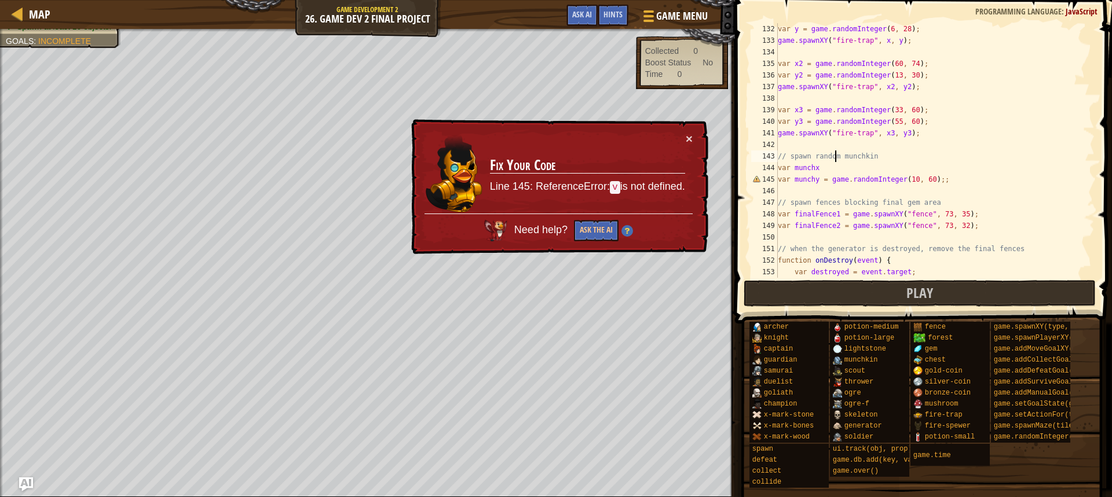
click at [834, 161] on div "var y = game . randomInteger ( 6 , 28 ) ; game . spawnXY ( "fire-trap" , x , y …" at bounding box center [930, 162] width 310 height 278
click at [833, 164] on div "var y = game . randomInteger ( 6 , 28 ) ; game . spawnXY ( "fire-trap" , x , y …" at bounding box center [930, 162] width 310 height 278
paste textarea "= game.randomInteger(10, 60);;"
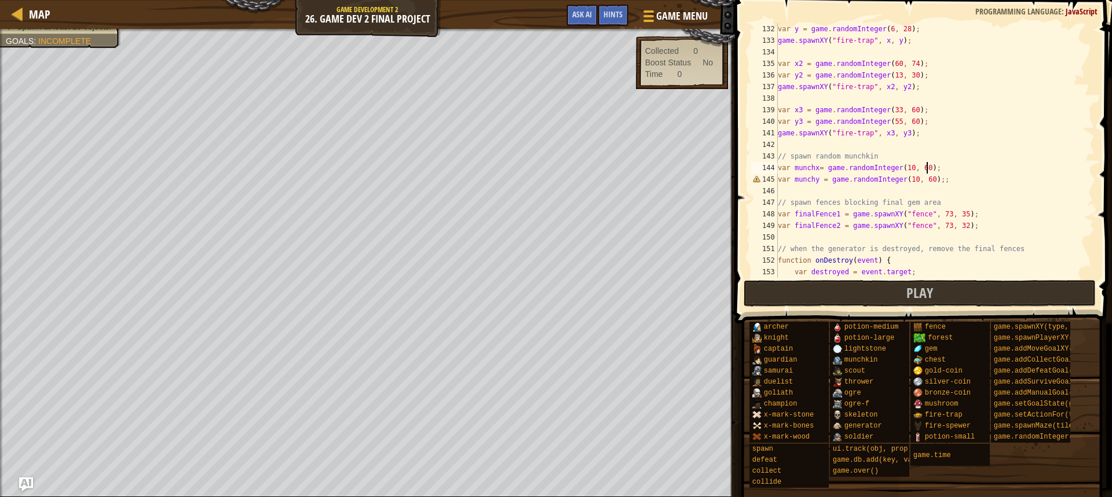
click at [943, 178] on div "var y = game . randomInteger ( 6 , 28 ) ; game . spawnXY ( "fire-trap" , x , y …" at bounding box center [930, 162] width 310 height 278
click at [815, 168] on div "var y = game . randomInteger ( 6 , 28 ) ; game . spawnXY ( "fire-trap" , x , y …" at bounding box center [930, 162] width 310 height 278
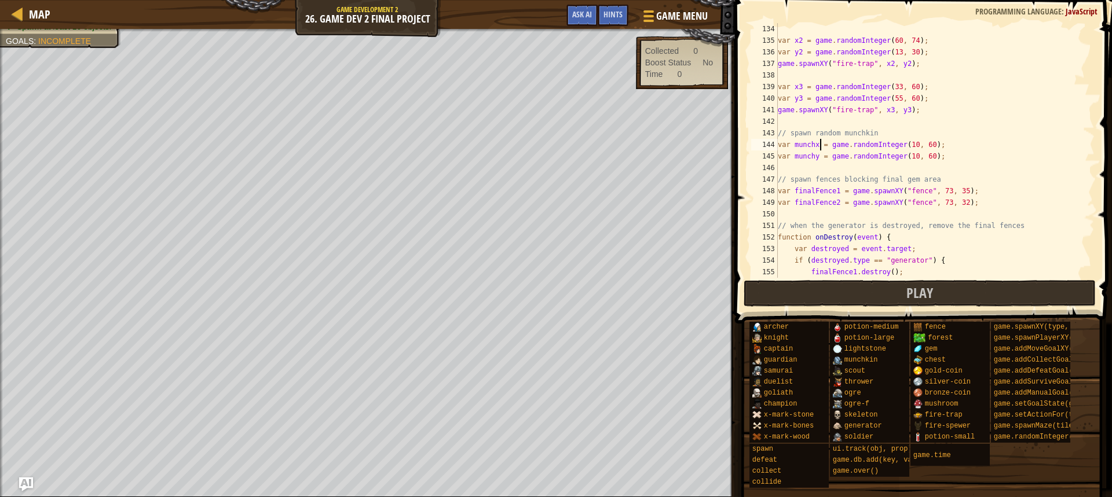
scroll to position [1541, 0]
click at [928, 174] on div "var x2 = game . randomInteger ( 60 , 74 ) ; var y2 = game . randomInteger ( 13 …" at bounding box center [930, 162] width 310 height 278
type textarea "// spawn fences blocking final gem area"
click at [944, 169] on div "var x2 = game . randomInteger ( 60 , 74 ) ; var y2 = game . randomInteger ( 13 …" at bounding box center [930, 162] width 310 height 278
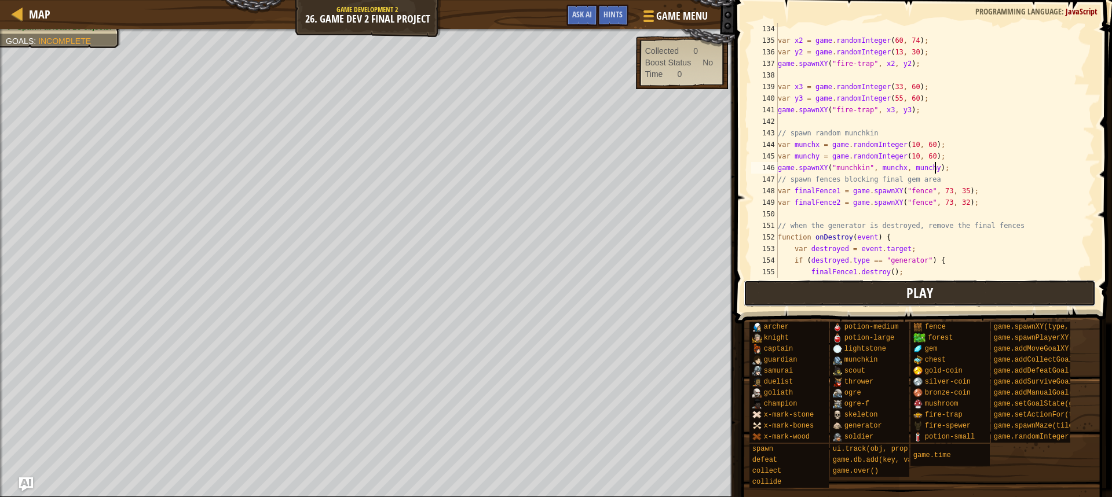
click at [918, 291] on span "Play" at bounding box center [919, 293] width 27 height 19
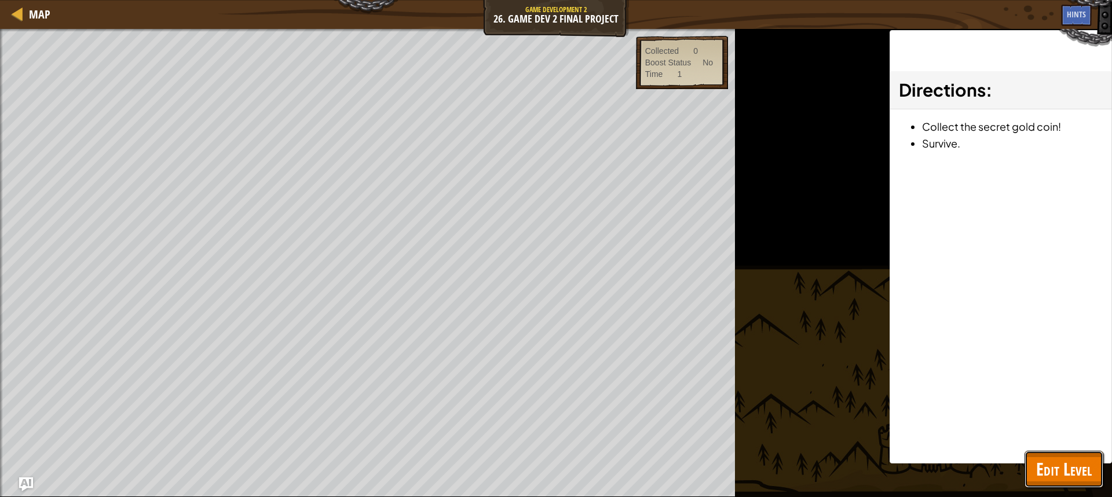
click at [1076, 462] on span "Edit Level" at bounding box center [1064, 470] width 56 height 24
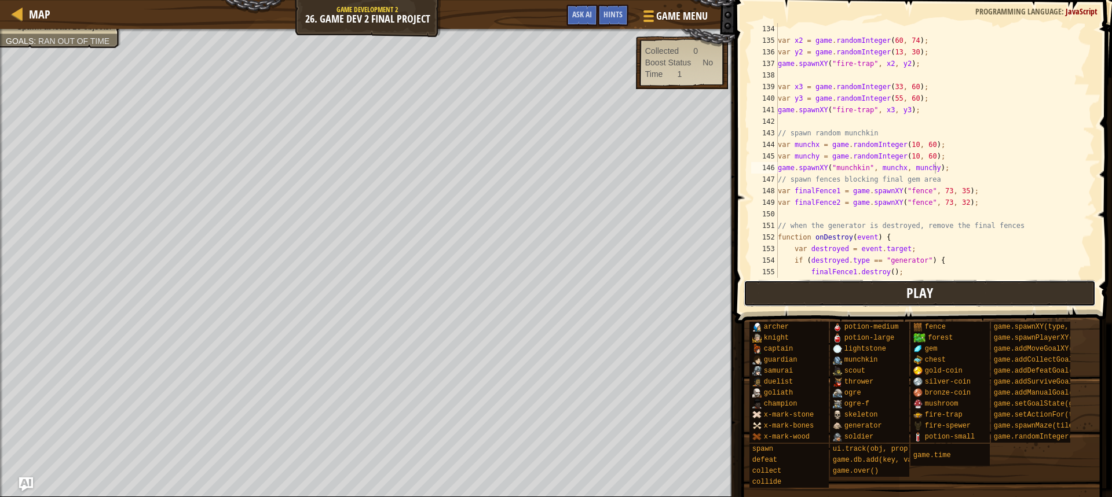
click at [961, 285] on button "Play" at bounding box center [920, 293] width 352 height 27
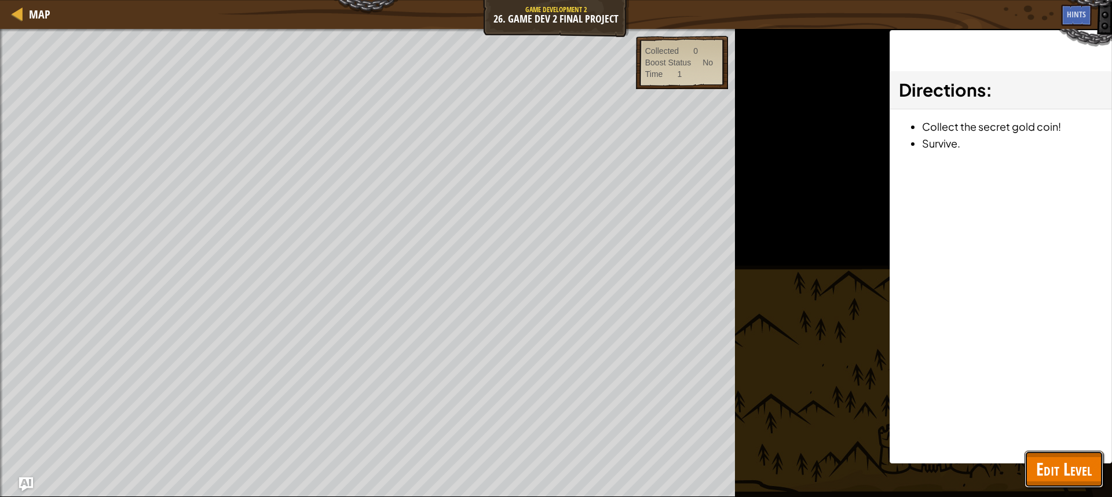
click at [1030, 467] on button "Edit Level" at bounding box center [1064, 469] width 79 height 37
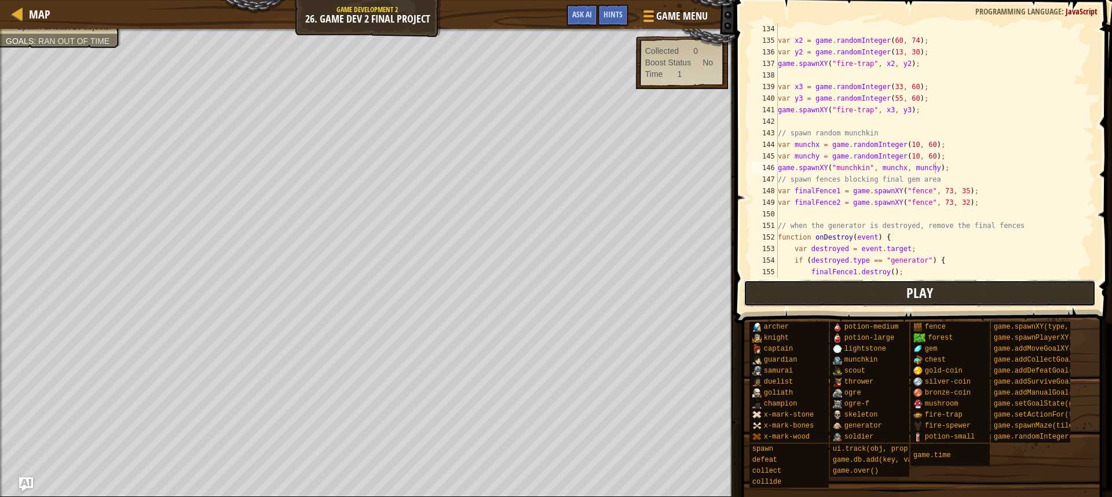
click at [923, 286] on span "Play" at bounding box center [919, 293] width 27 height 19
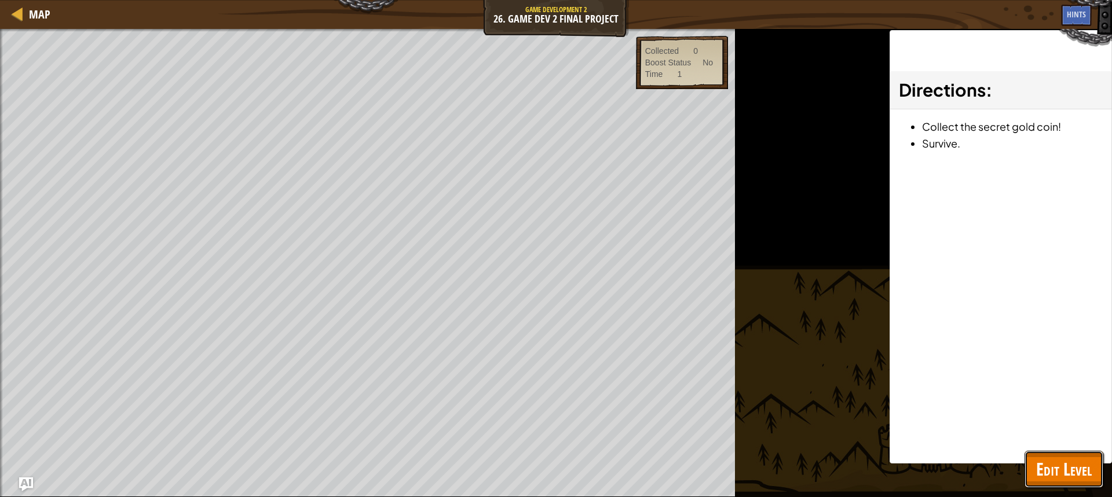
click at [1058, 477] on span "Edit Level" at bounding box center [1064, 470] width 56 height 24
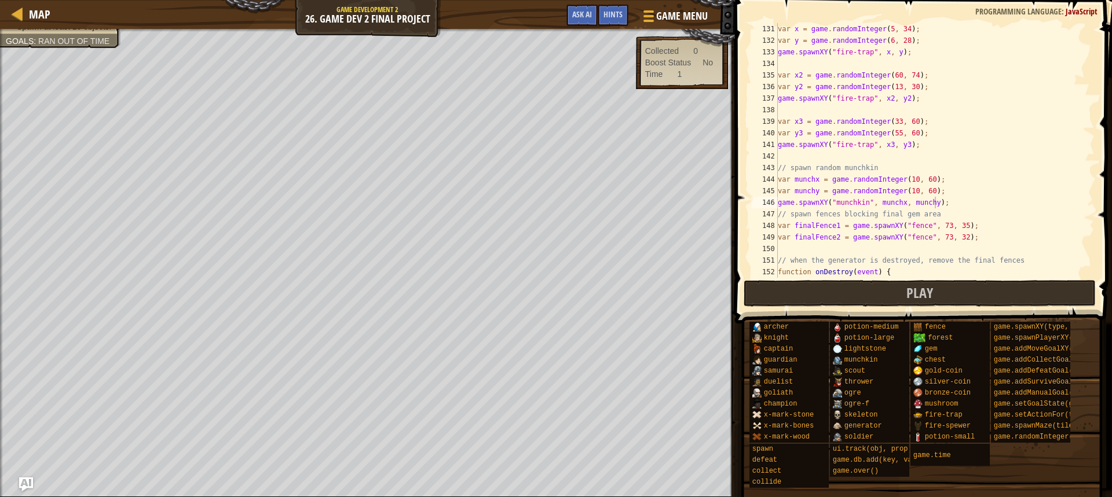
scroll to position [1506, 0]
click at [905, 290] on button "Play" at bounding box center [920, 293] width 352 height 27
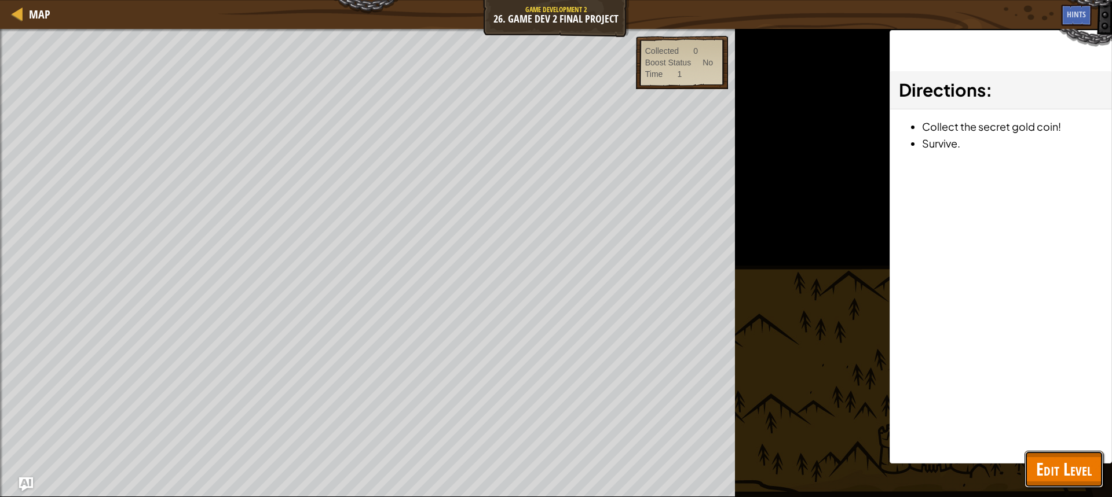
click at [1048, 453] on button "Edit Level" at bounding box center [1064, 469] width 79 height 37
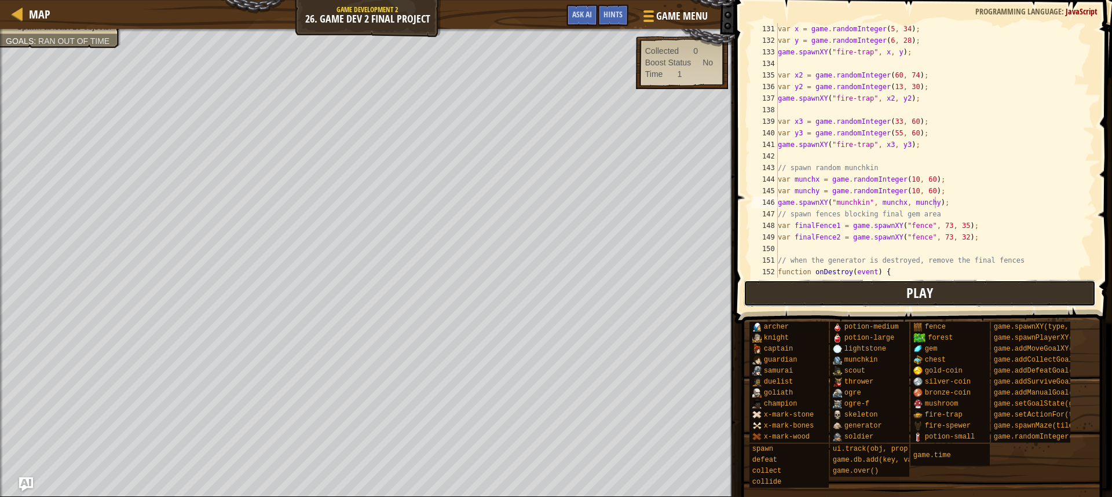
click at [956, 288] on button "Play" at bounding box center [920, 293] width 352 height 27
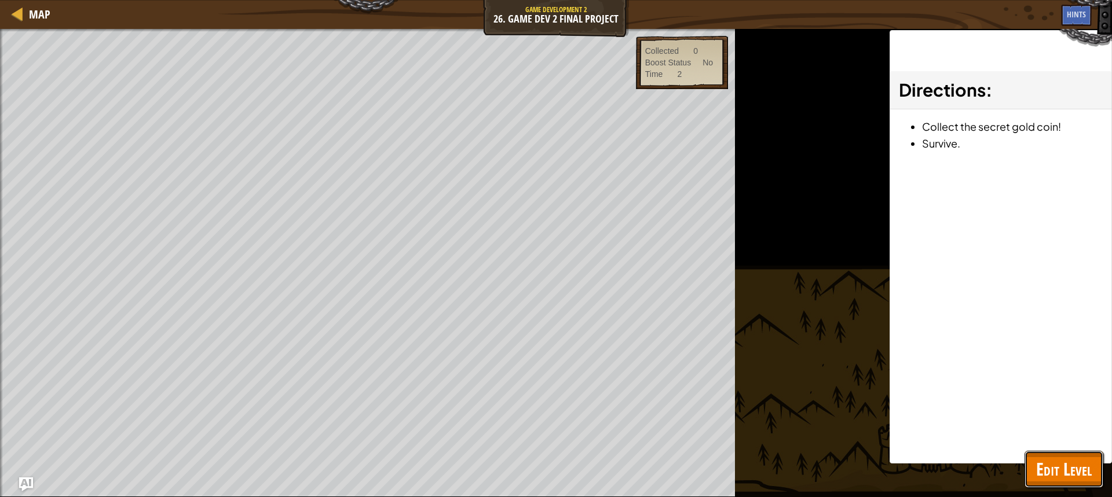
click at [1056, 470] on span "Edit Level" at bounding box center [1064, 470] width 56 height 24
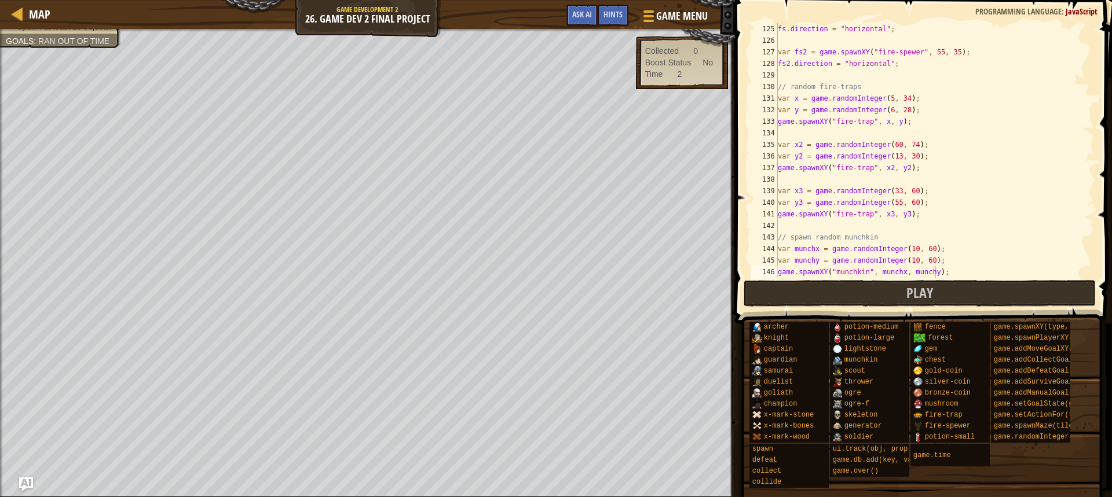
scroll to position [1402, 0]
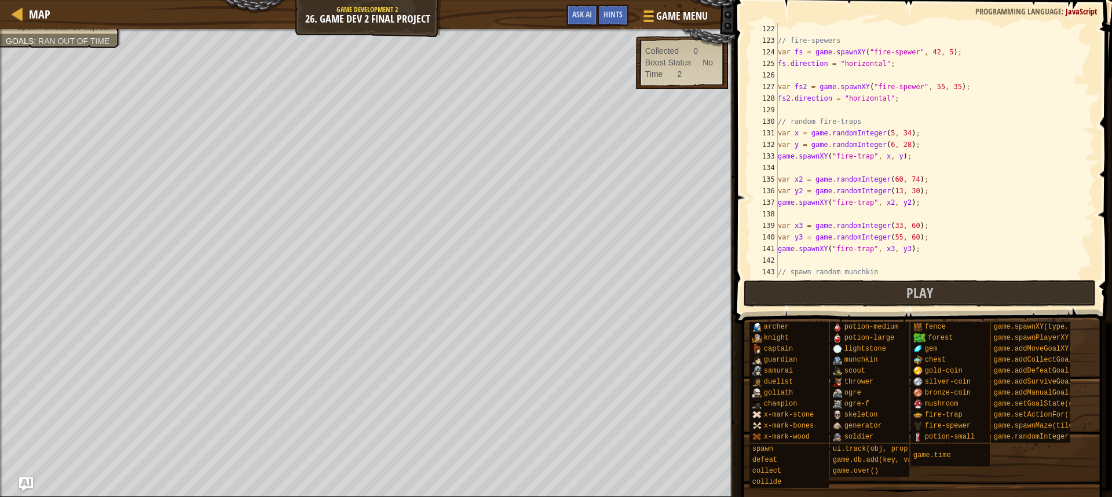
type textarea "var y2 = game.randomInteger(13, 30);"
click at [907, 188] on div "// fire-spewers var fs = game . spawnXY ( "fire-spewer" , 42 , 5 ) ; fs . direc…" at bounding box center [930, 162] width 310 height 278
click at [33, 8] on span "Map" at bounding box center [39, 14] width 21 height 16
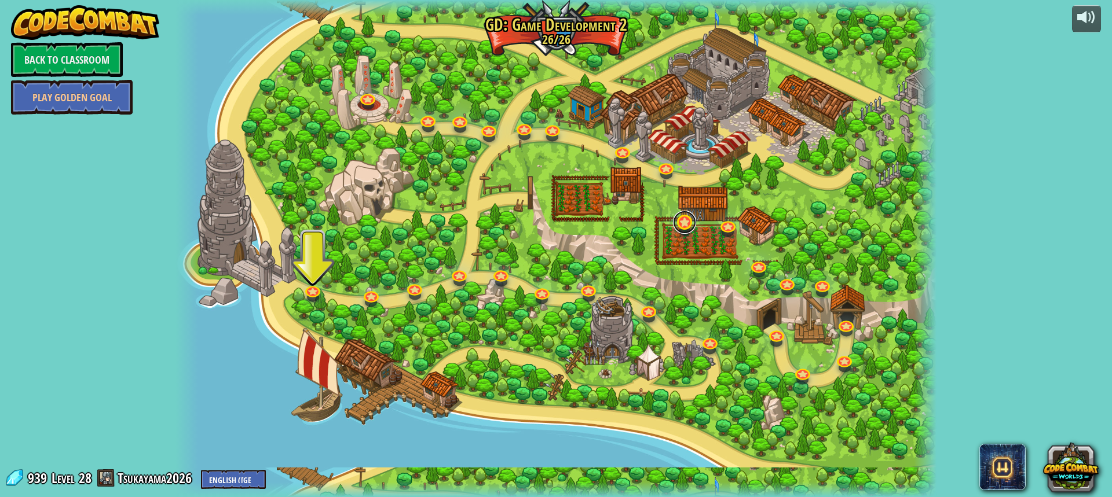
drag, startPoint x: 678, startPoint y: 218, endPoint x: 684, endPoint y: 219, distance: 6.5
click at [679, 218] on link at bounding box center [684, 222] width 23 height 23
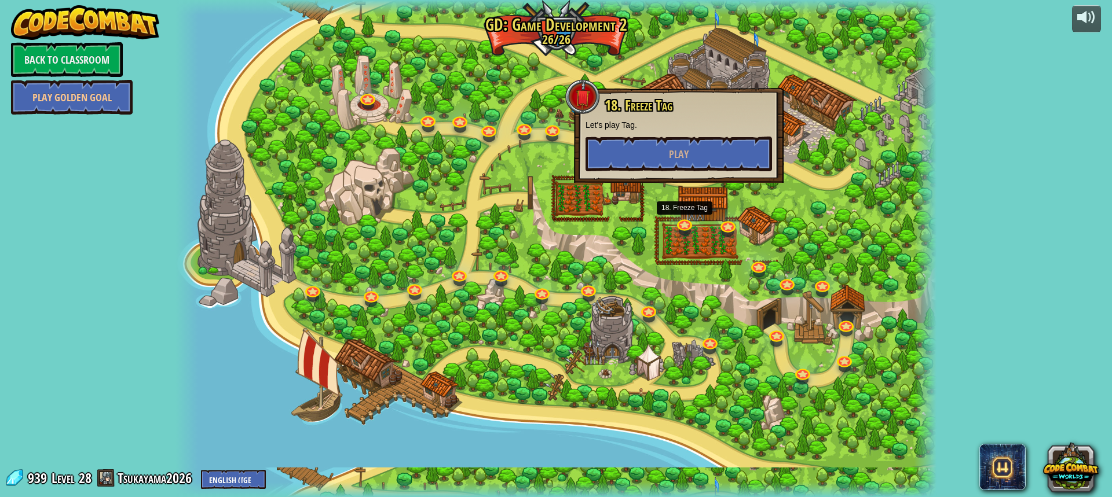
drag, startPoint x: 647, startPoint y: 208, endPoint x: 654, endPoint y: 188, distance: 21.2
click at [647, 206] on div at bounding box center [555, 248] width 761 height 497
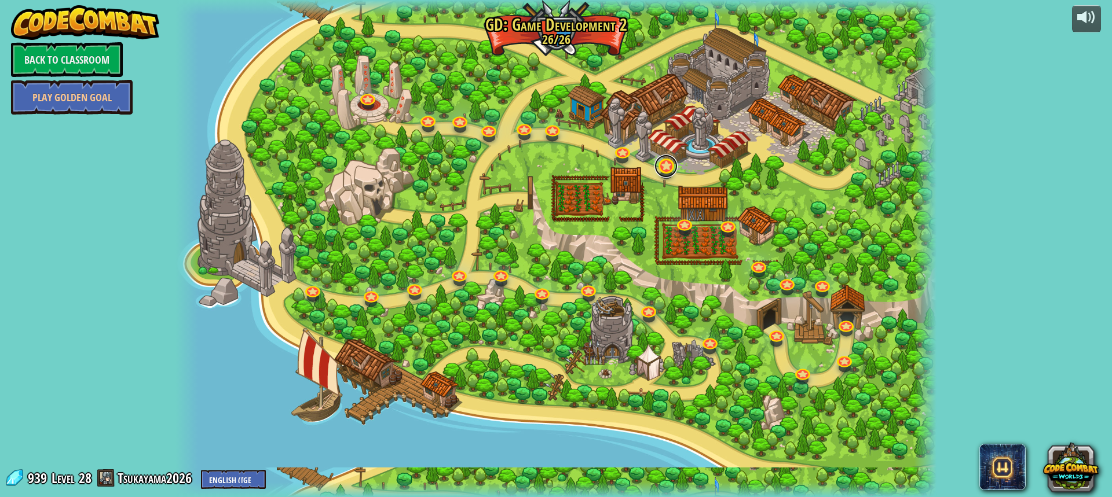
click at [671, 164] on link at bounding box center [665, 166] width 23 height 23
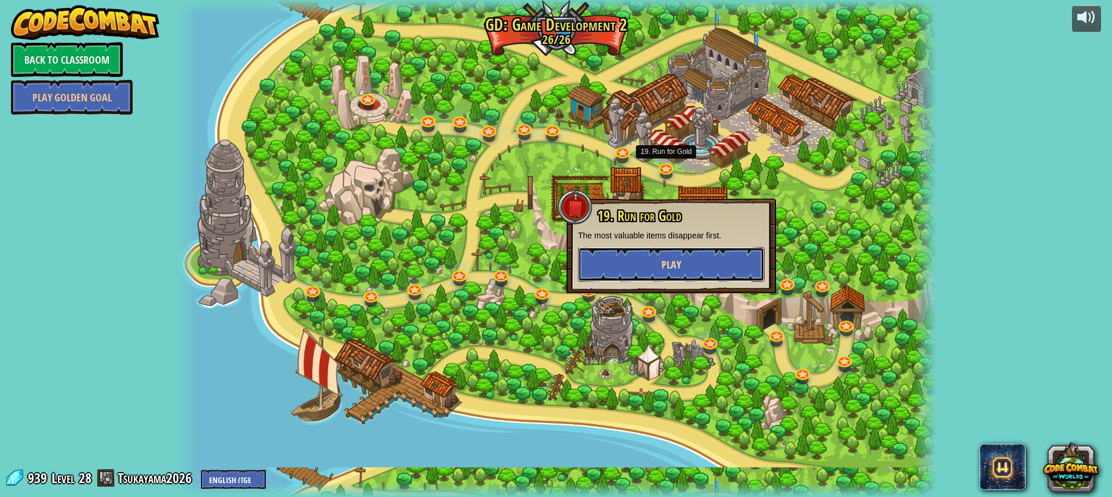
click at [685, 254] on button "Play" at bounding box center [671, 264] width 186 height 35
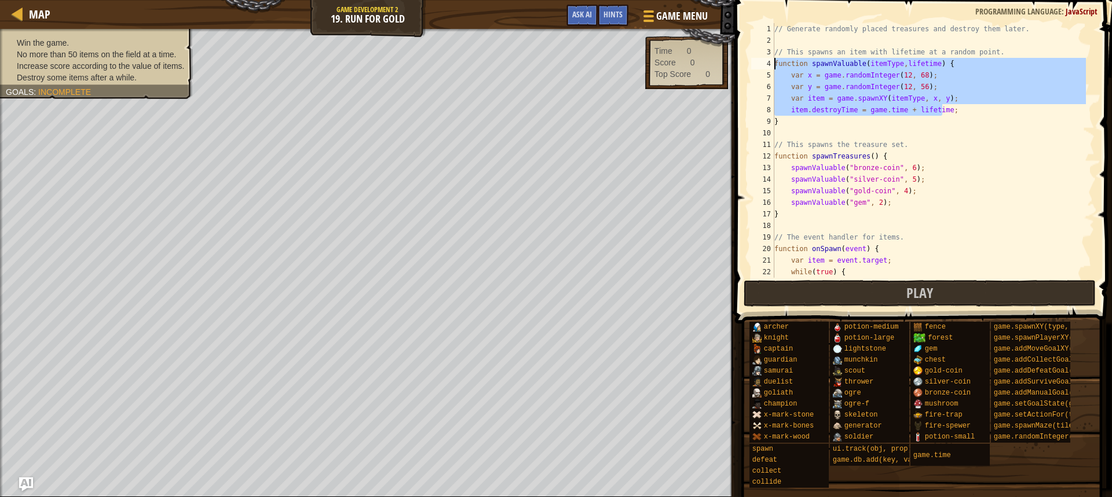
drag, startPoint x: 949, startPoint y: 107, endPoint x: 765, endPoint y: 61, distance: 189.6
click at [765, 61] on div "1 2 3 4 5 6 7 8 9 10 11 12 13 14 15 16 17 18 19 20 21 22 23 // Generate randoml…" at bounding box center [922, 150] width 346 height 255
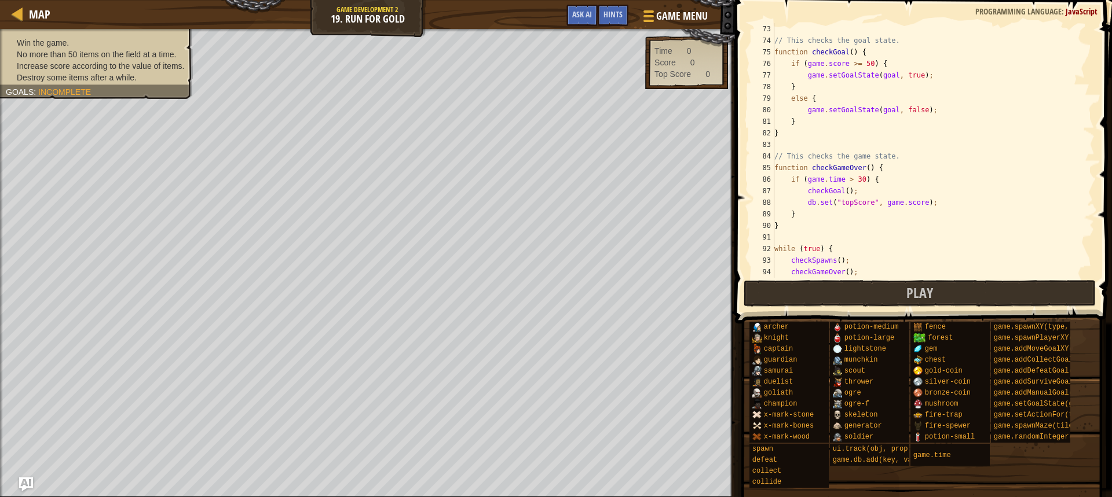
scroll to position [857, 0]
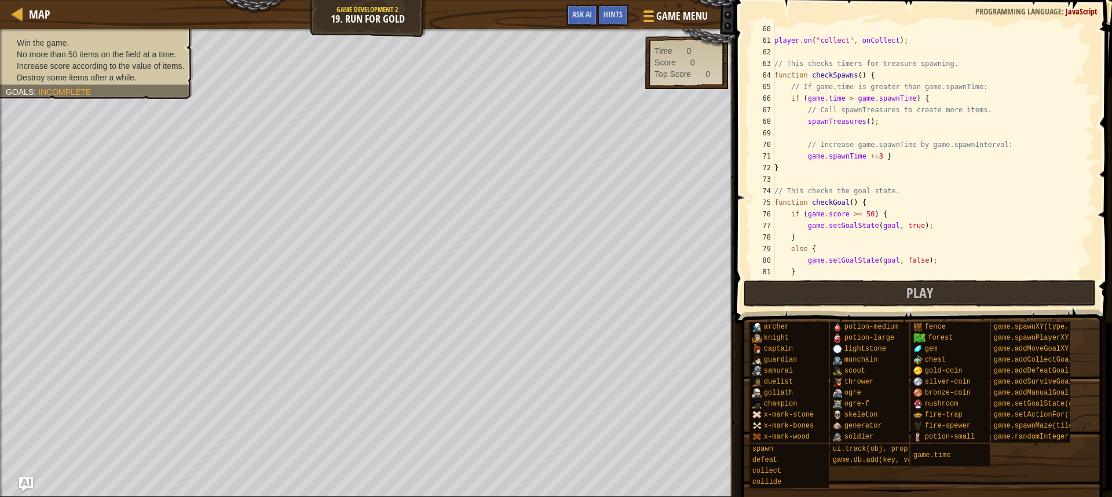
drag, startPoint x: 938, startPoint y: 200, endPoint x: 993, endPoint y: 144, distance: 79.0
click at [993, 144] on div "player . on ( "collect" , onCollect ) ; // This checks timers for treasure spaw…" at bounding box center [929, 162] width 314 height 278
type textarea "// Increase game.spawnTime by game.spawnInterval:"
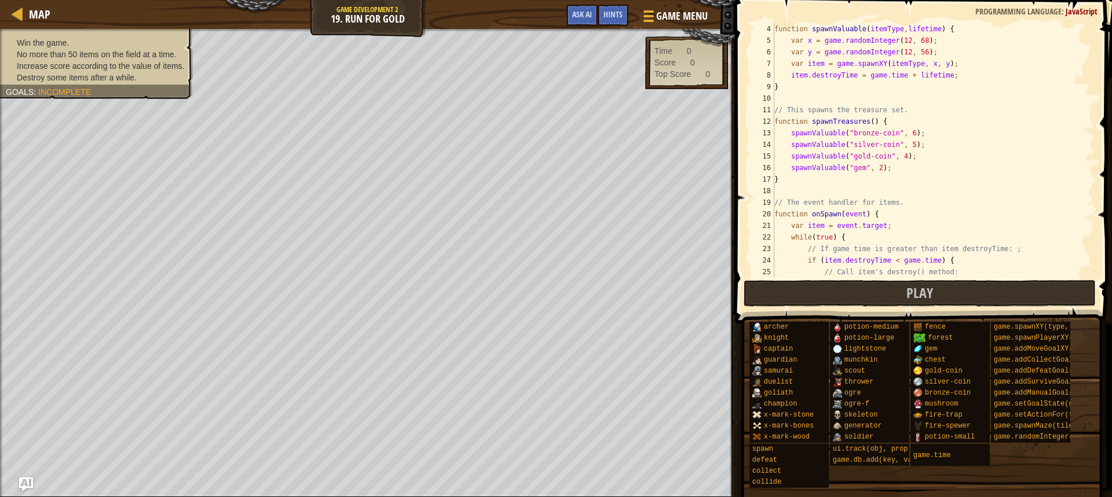
scroll to position [0, 0]
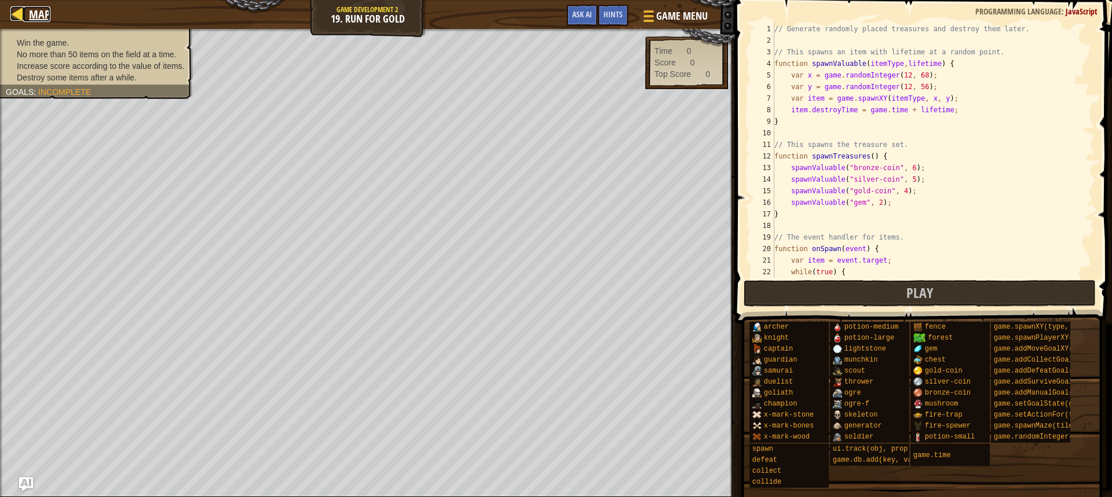
click at [27, 9] on link "Map" at bounding box center [36, 14] width 27 height 16
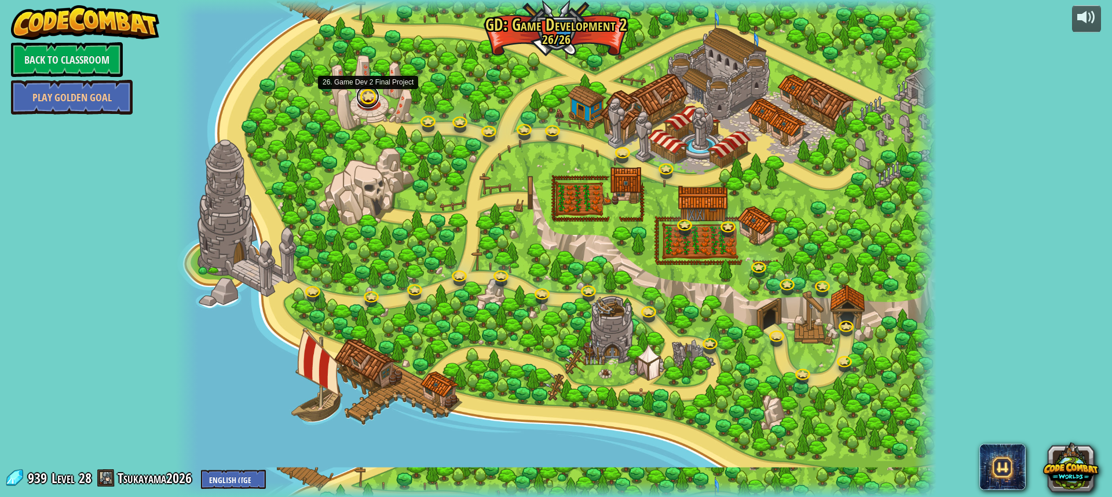
click at [369, 94] on link at bounding box center [367, 96] width 23 height 23
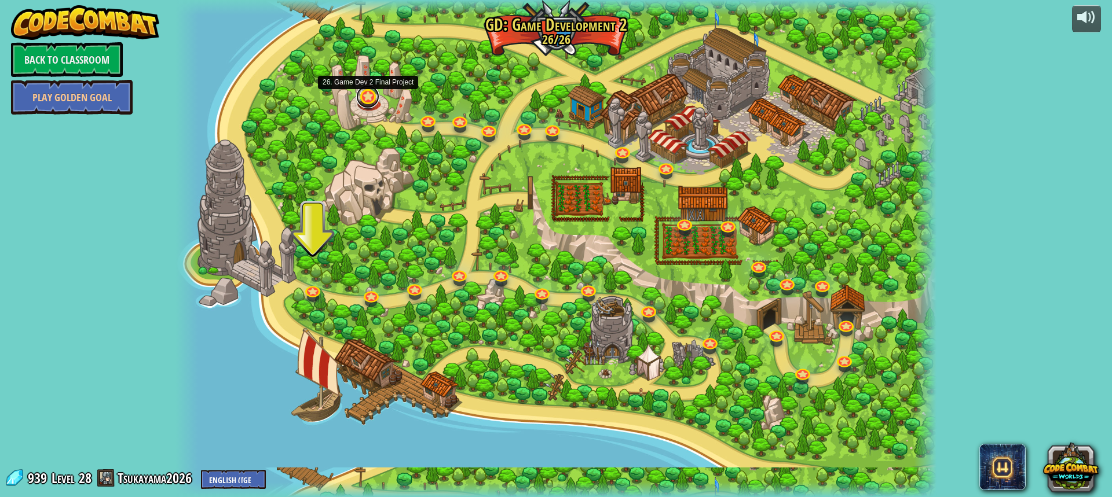
click at [374, 101] on link at bounding box center [367, 96] width 23 height 23
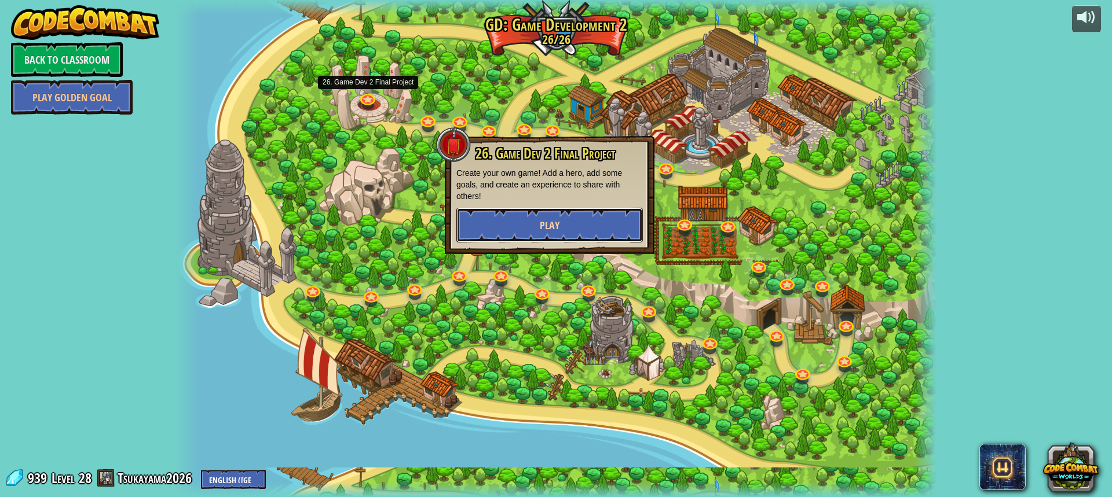
click at [486, 225] on button "Play" at bounding box center [549, 225] width 186 height 35
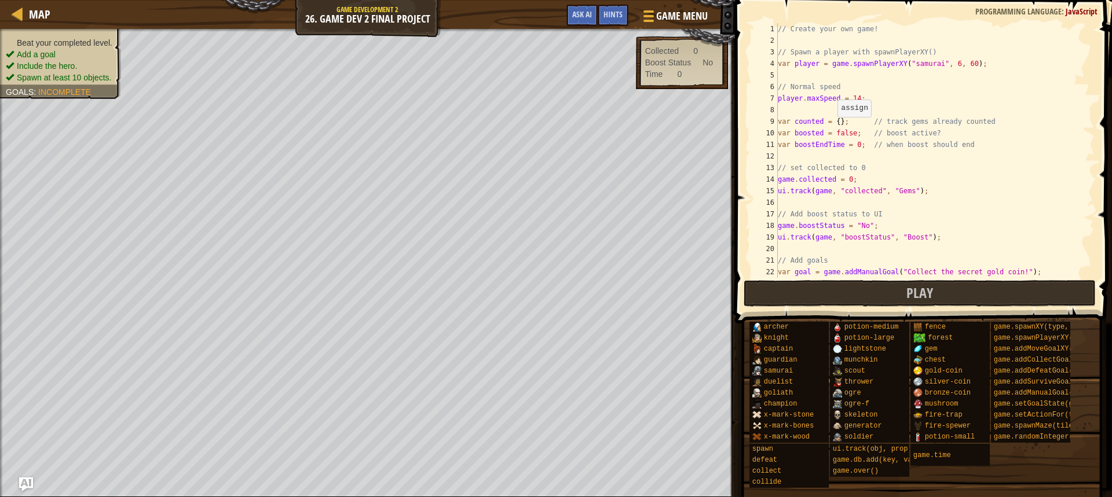
click at [841, 120] on div "// Create your own game! // Spawn a player with spawnPlayerXY() var player = ga…" at bounding box center [930, 162] width 310 height 278
type textarea "var counted = {}; // track gems already counted"
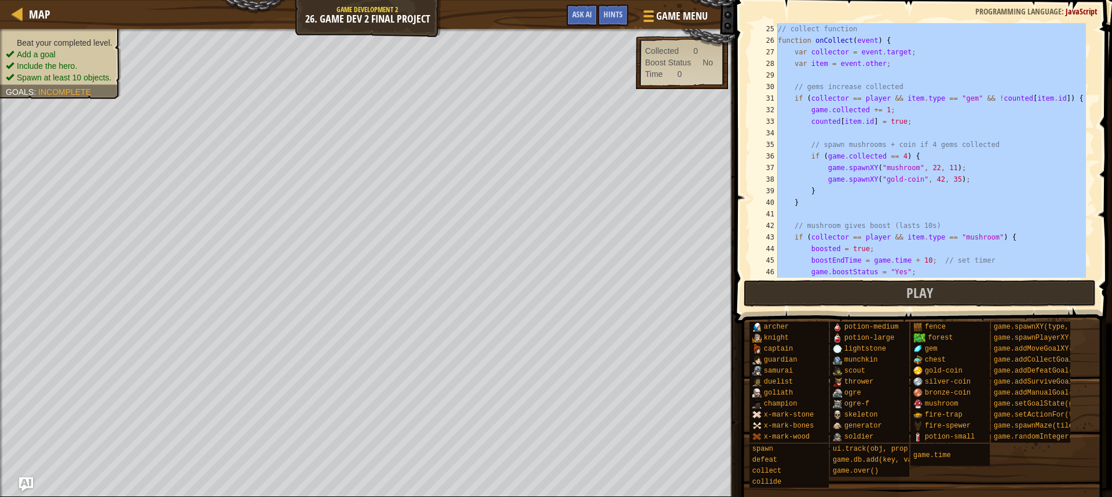
scroll to position [278, 0]
